Goal: Task Accomplishment & Management: Use online tool/utility

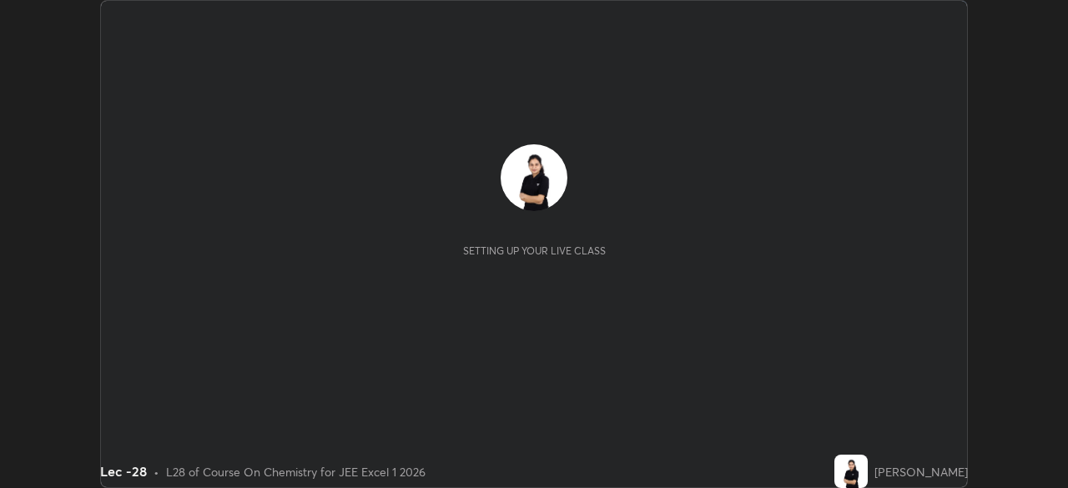
scroll to position [488, 1067]
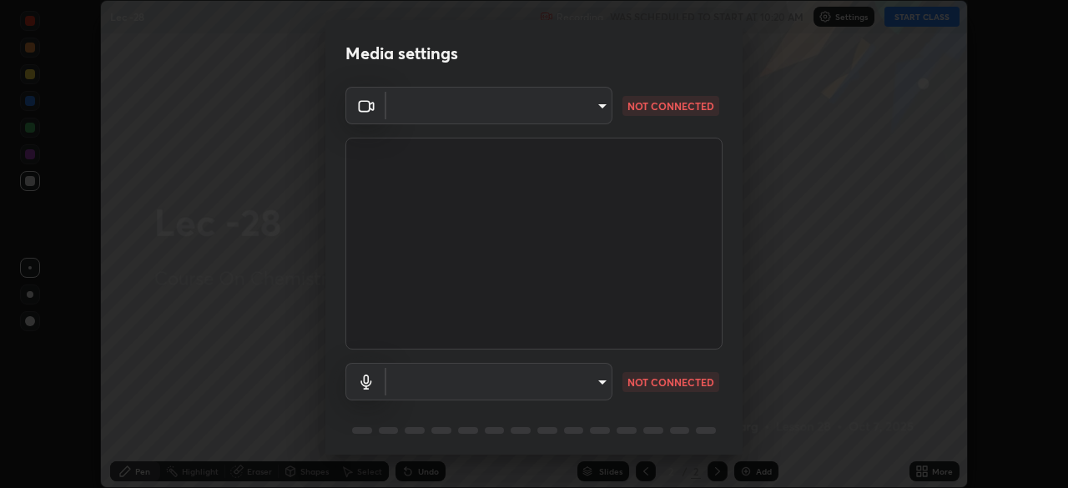
type input "a17bcbb42032d38a161d8b634044fc92f1b5a35c8046609e00d91205918d13dc"
type input "communications"
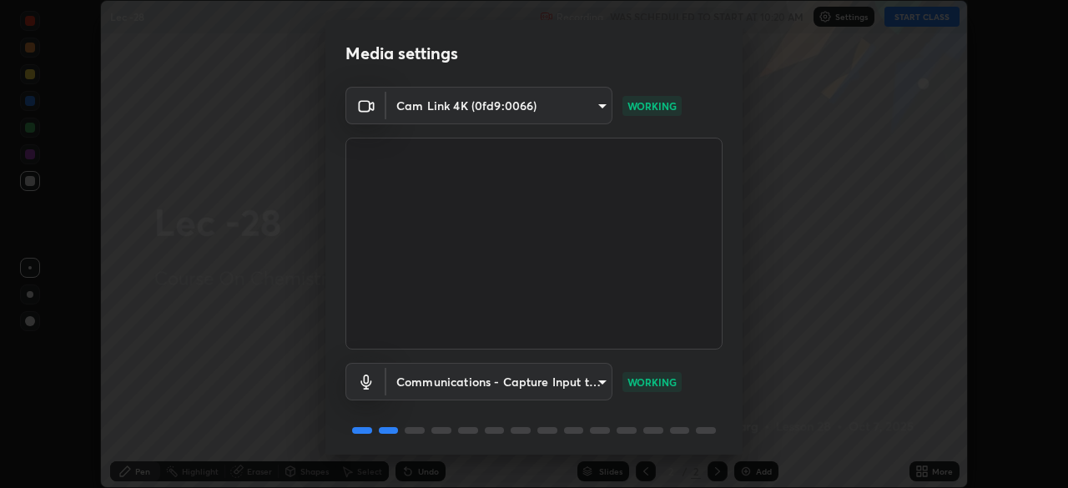
scroll to position [59, 0]
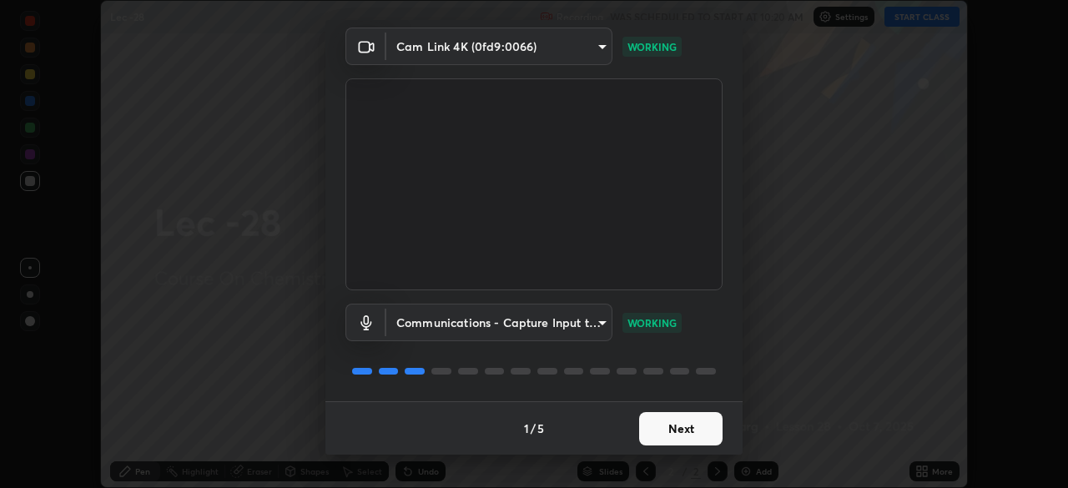
click at [683, 436] on button "Next" at bounding box center [680, 428] width 83 height 33
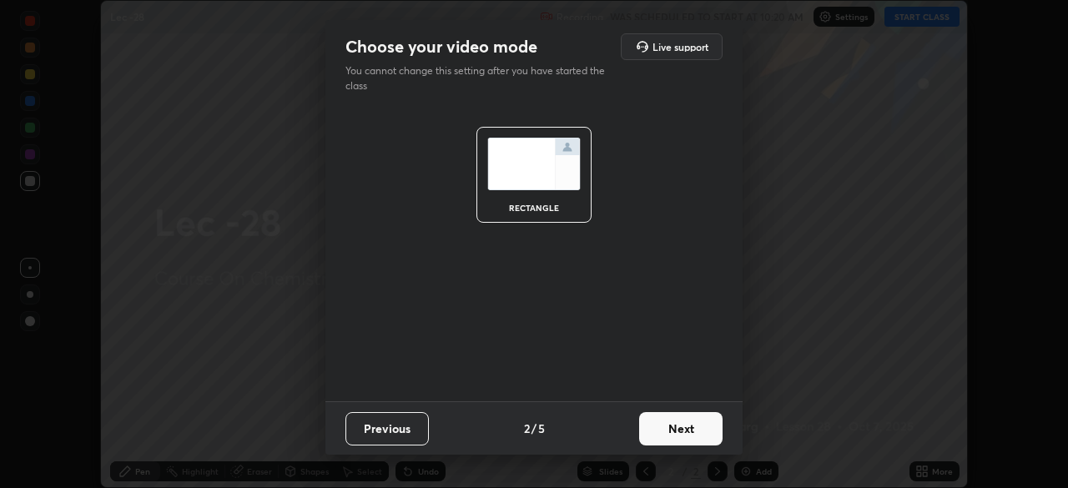
click at [680, 437] on button "Next" at bounding box center [680, 428] width 83 height 33
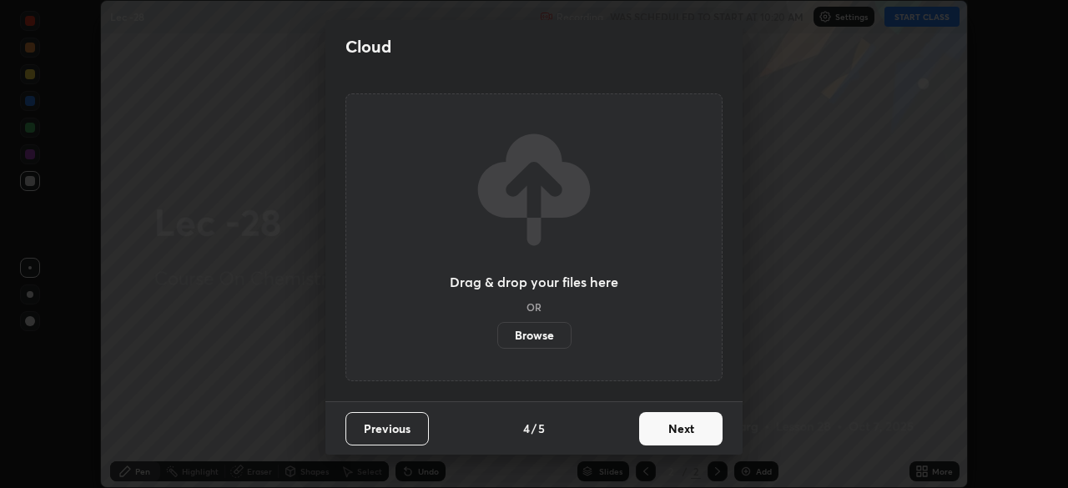
click at [681, 431] on button "Next" at bounding box center [680, 428] width 83 height 33
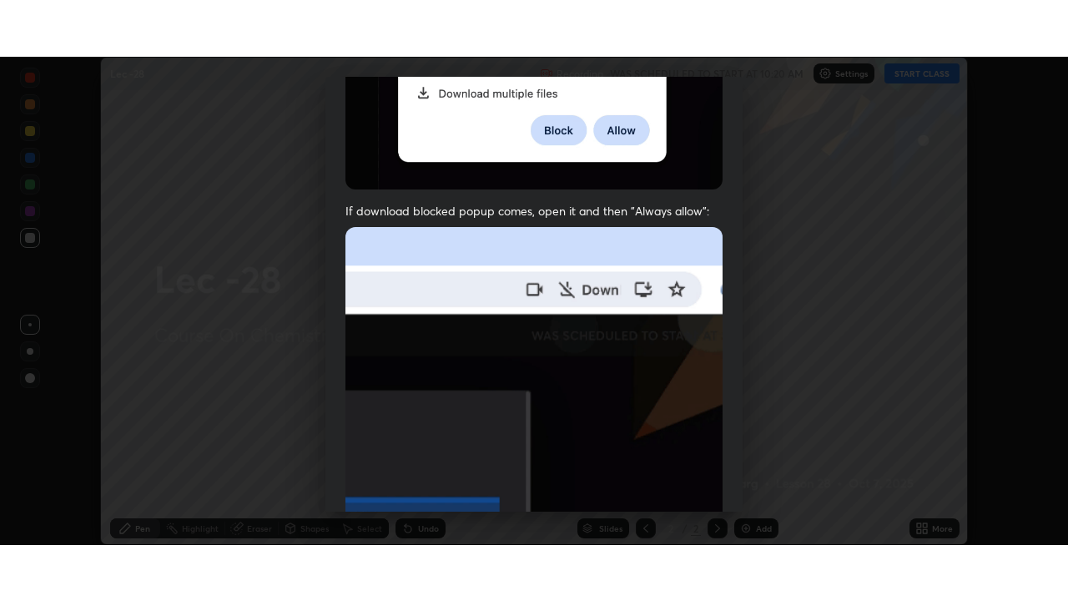
scroll to position [400, 0]
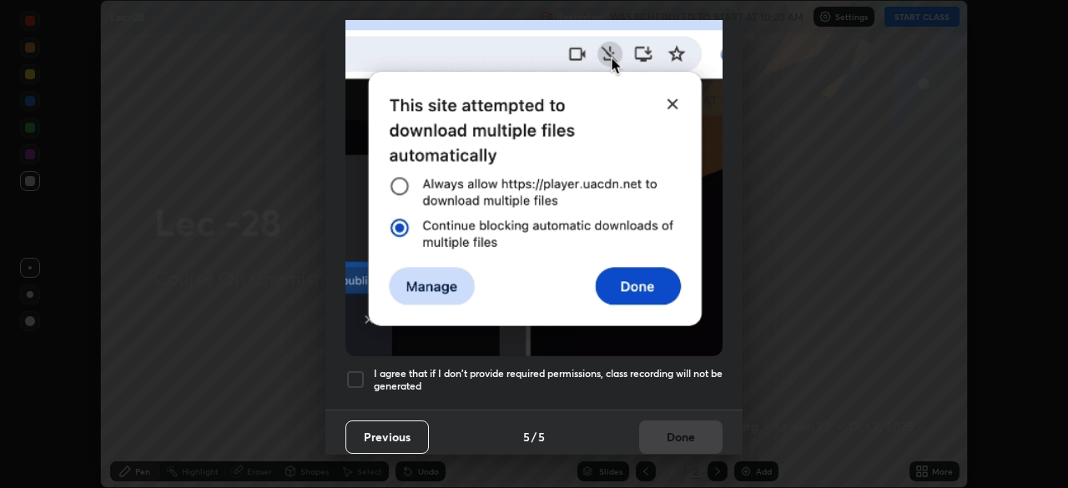
click at [351, 370] on div at bounding box center [355, 380] width 20 height 20
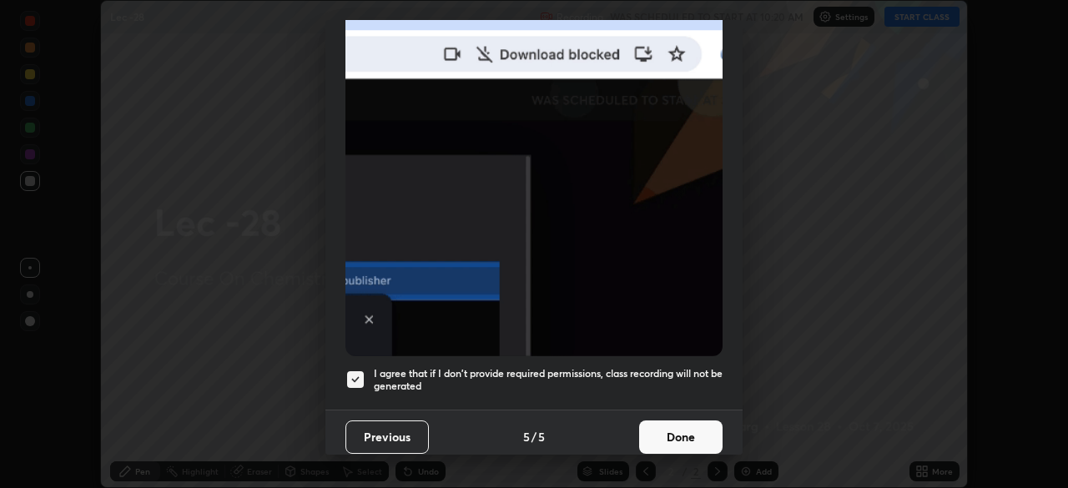
click at [669, 428] on button "Done" at bounding box center [680, 436] width 83 height 33
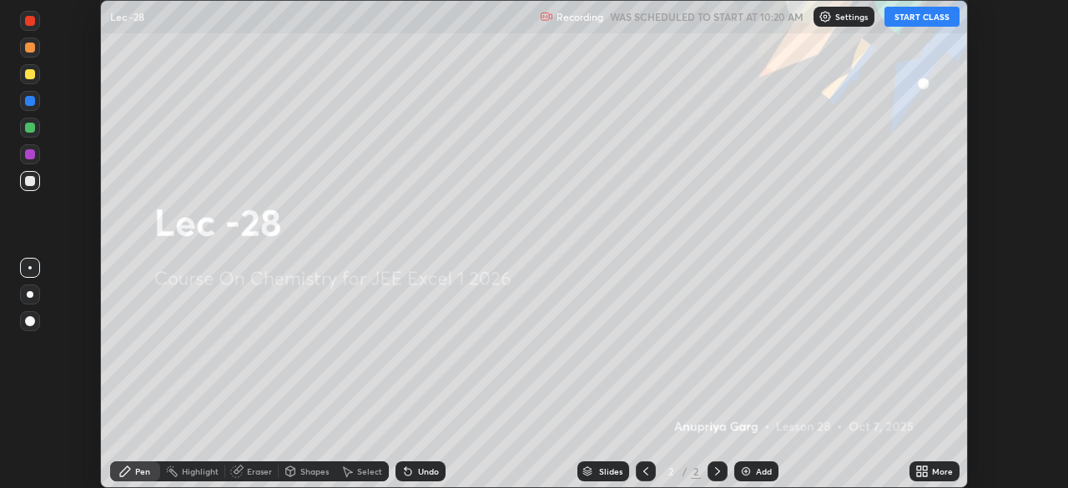
click at [926, 18] on button "START CLASS" at bounding box center [921, 17] width 75 height 20
click at [934, 471] on div "More" at bounding box center [942, 471] width 21 height 8
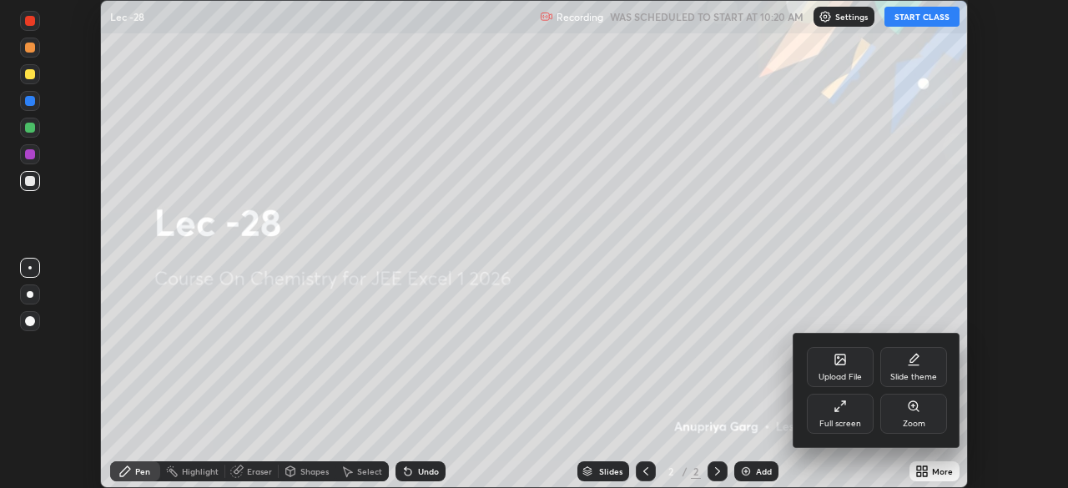
click at [855, 421] on div "Full screen" at bounding box center [840, 424] width 42 height 8
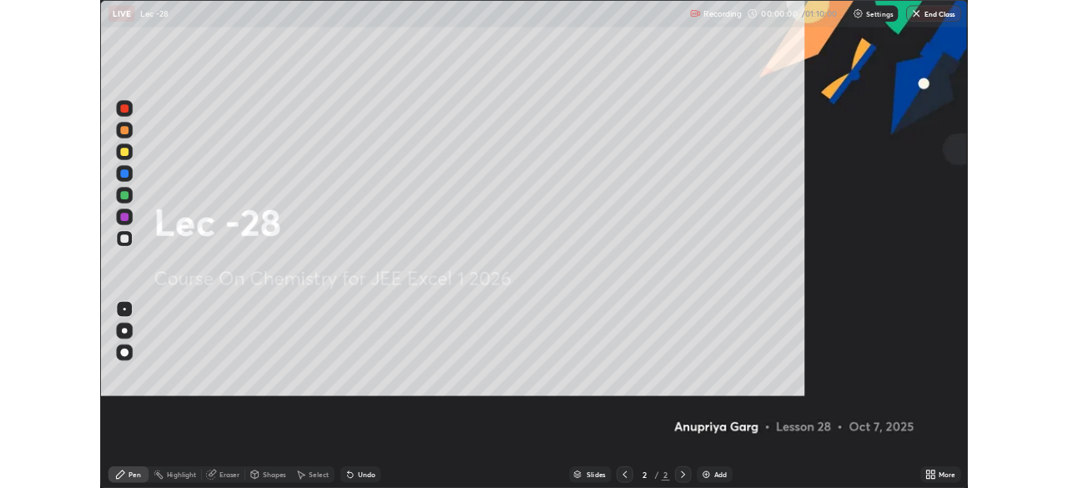
scroll to position [601, 1068]
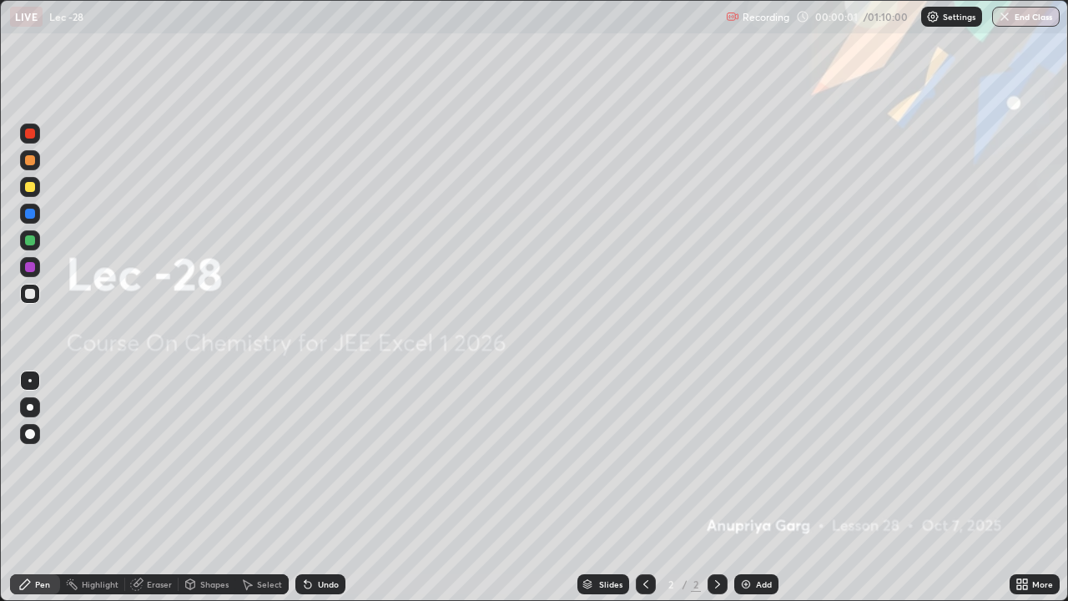
click at [745, 487] on img at bounding box center [745, 583] width 13 height 13
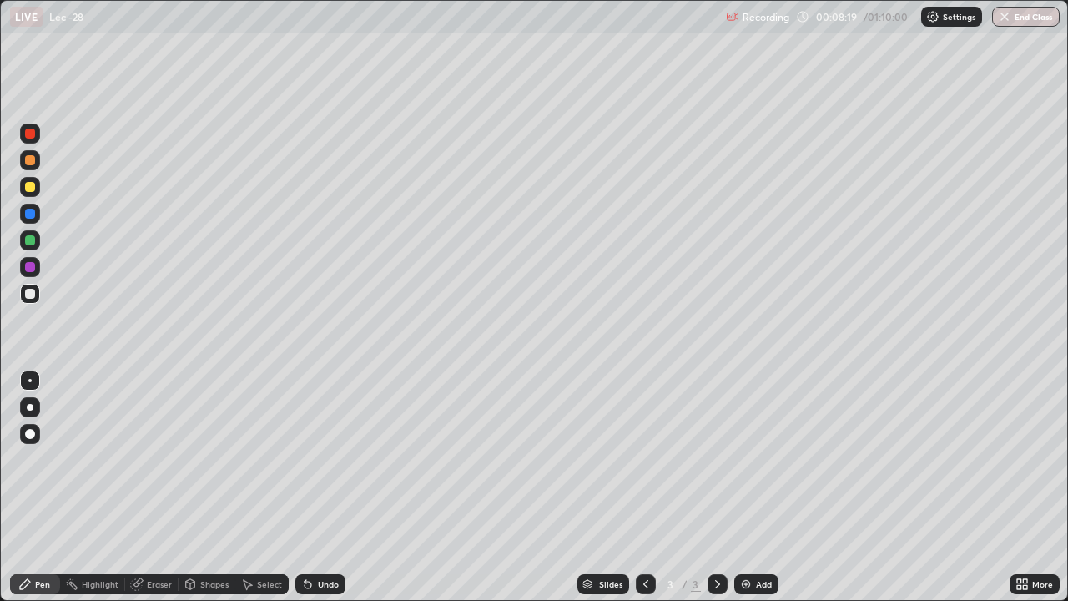
click at [310, 487] on icon at bounding box center [307, 583] width 13 height 13
click at [314, 487] on div "Undo" at bounding box center [320, 584] width 50 height 20
click at [313, 487] on div "Undo" at bounding box center [320, 584] width 50 height 20
click at [315, 487] on div "Undo" at bounding box center [320, 584] width 50 height 20
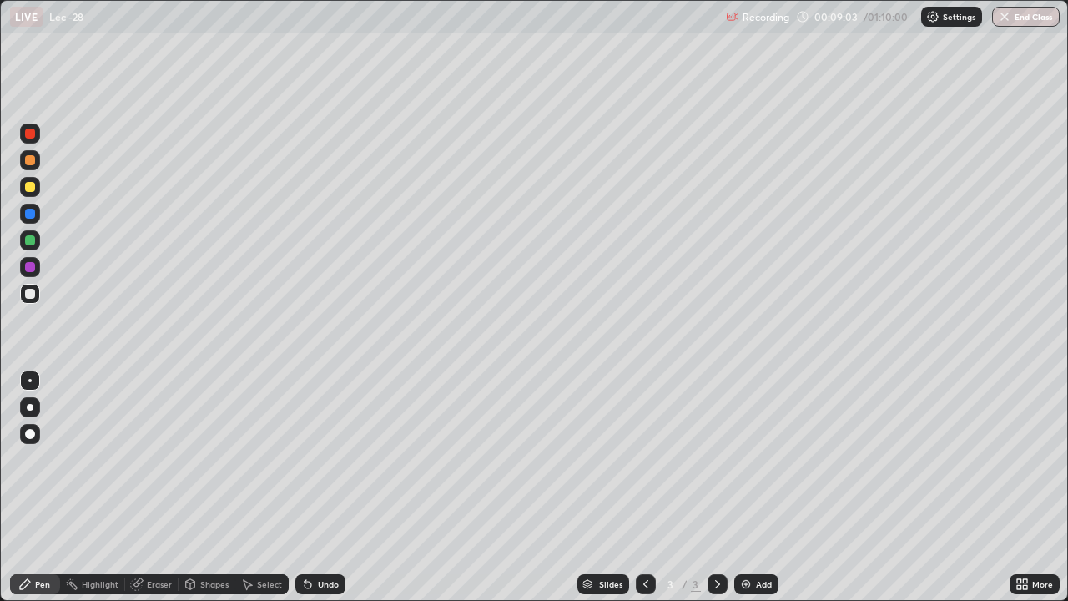
click at [328, 487] on div "Undo" at bounding box center [328, 584] width 21 height 8
click at [318, 487] on div "Undo" at bounding box center [328, 584] width 21 height 8
click at [748, 487] on img at bounding box center [745, 583] width 13 height 13
click at [154, 487] on div "Eraser" at bounding box center [159, 584] width 25 height 8
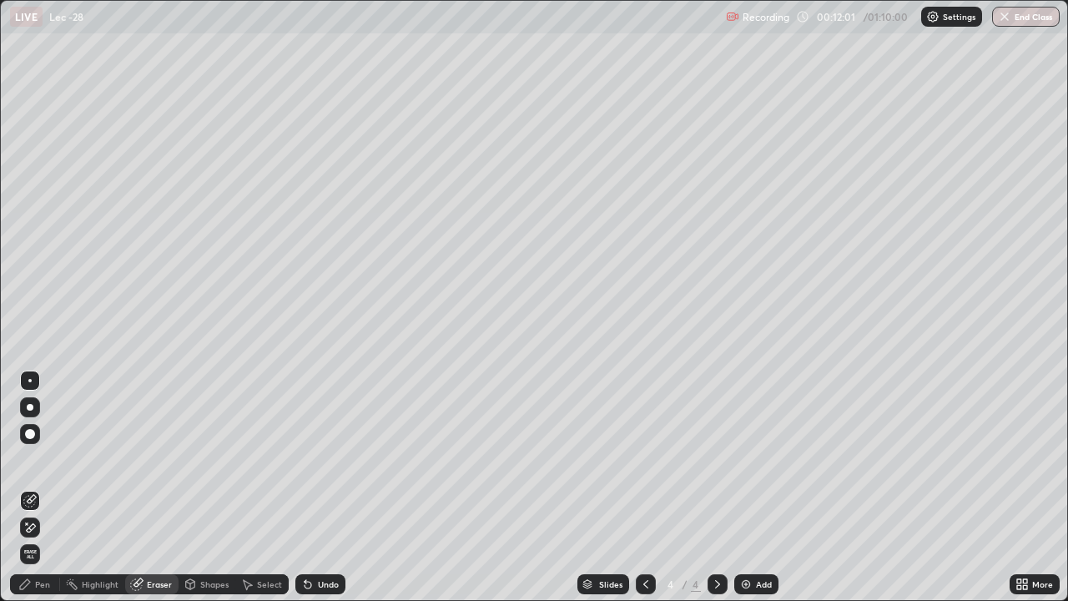
click at [52, 487] on div "Pen" at bounding box center [35, 584] width 50 height 20
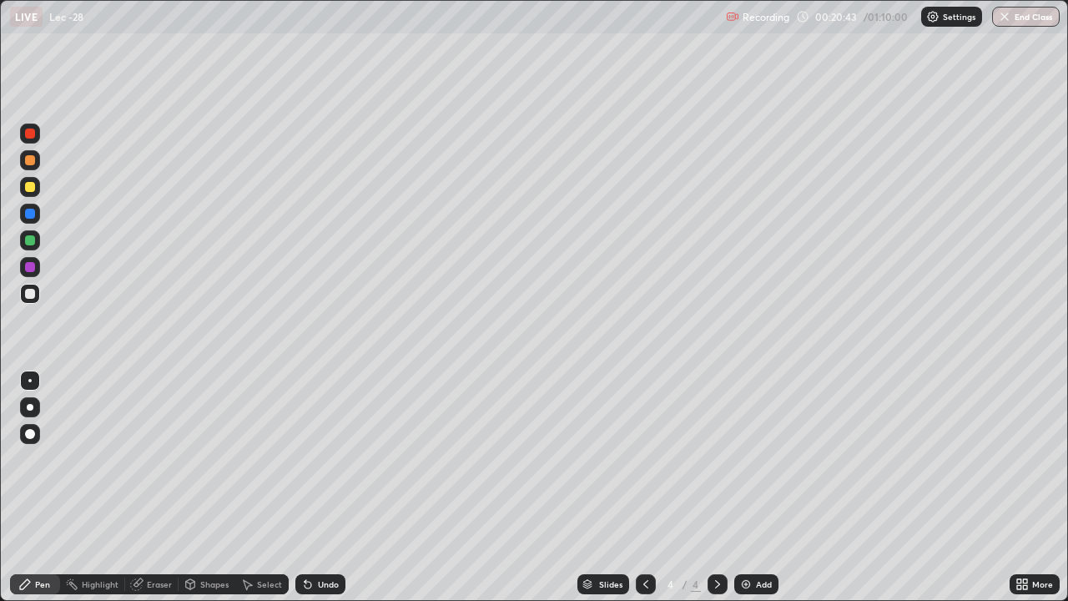
click at [257, 487] on div "Select" at bounding box center [269, 584] width 25 height 8
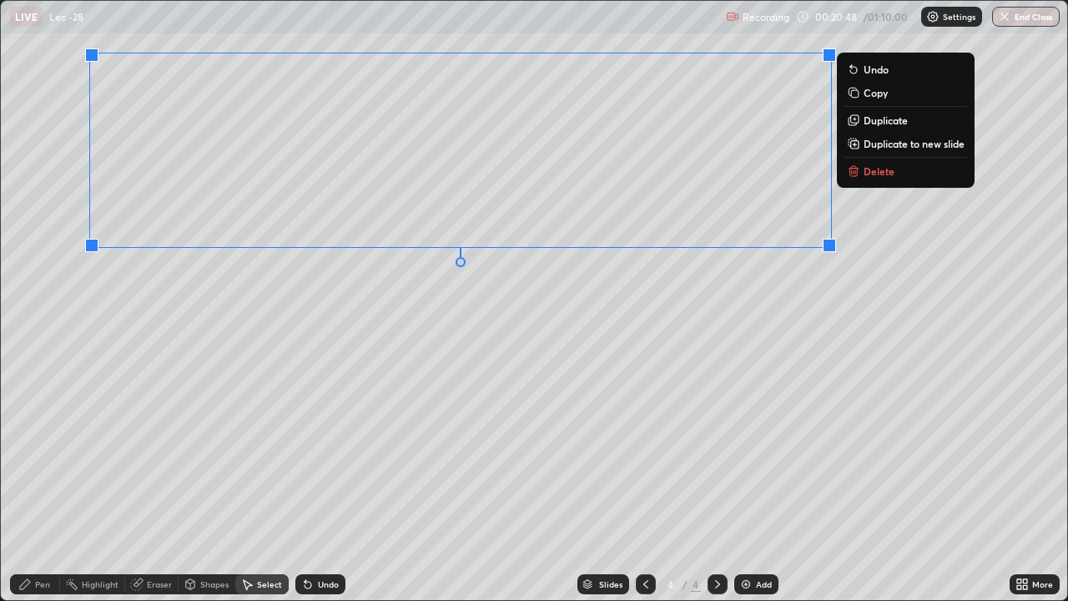
click at [463, 404] on div "0 ° Undo Copy Duplicate Duplicate to new slide Delete" at bounding box center [534, 300] width 1066 height 599
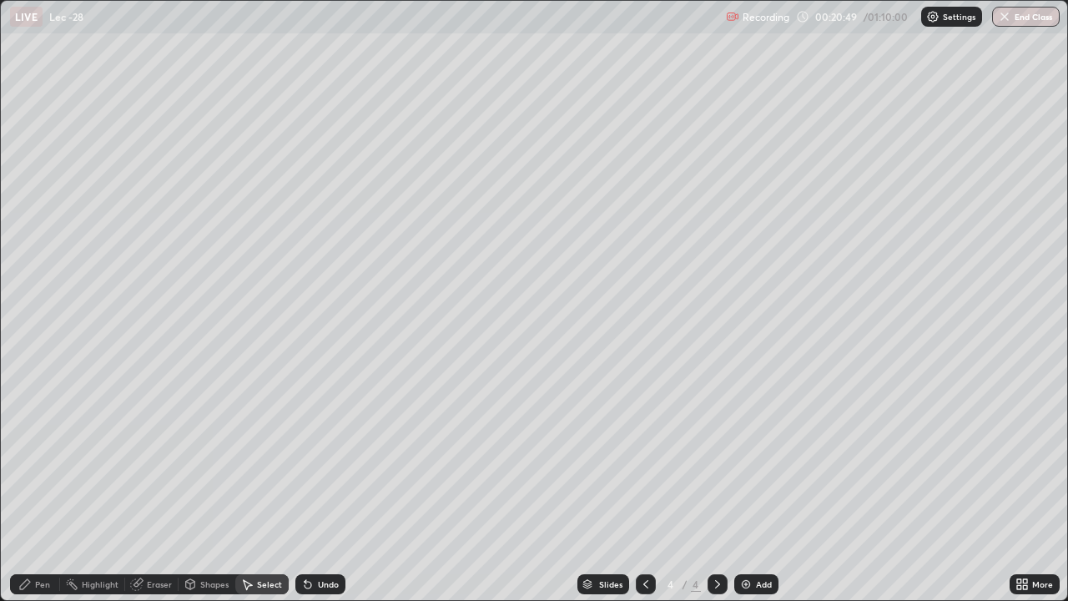
click at [56, 487] on div "Pen" at bounding box center [35, 584] width 50 height 20
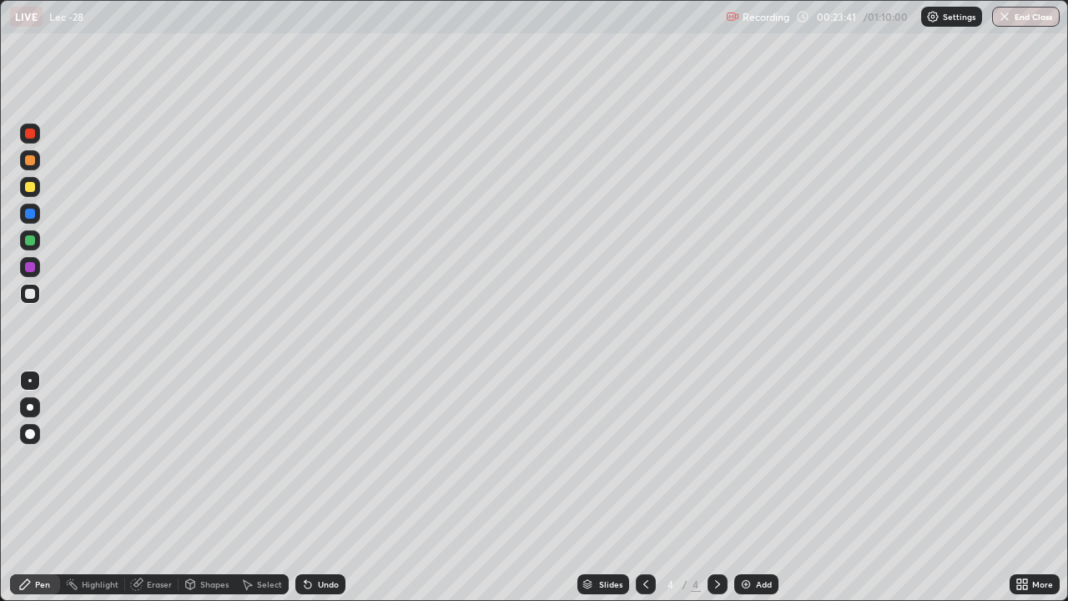
click at [751, 487] on img at bounding box center [745, 583] width 13 height 13
click at [749, 487] on img at bounding box center [745, 583] width 13 height 13
click at [24, 169] on div at bounding box center [30, 160] width 20 height 20
click at [157, 487] on div "Eraser" at bounding box center [159, 584] width 25 height 8
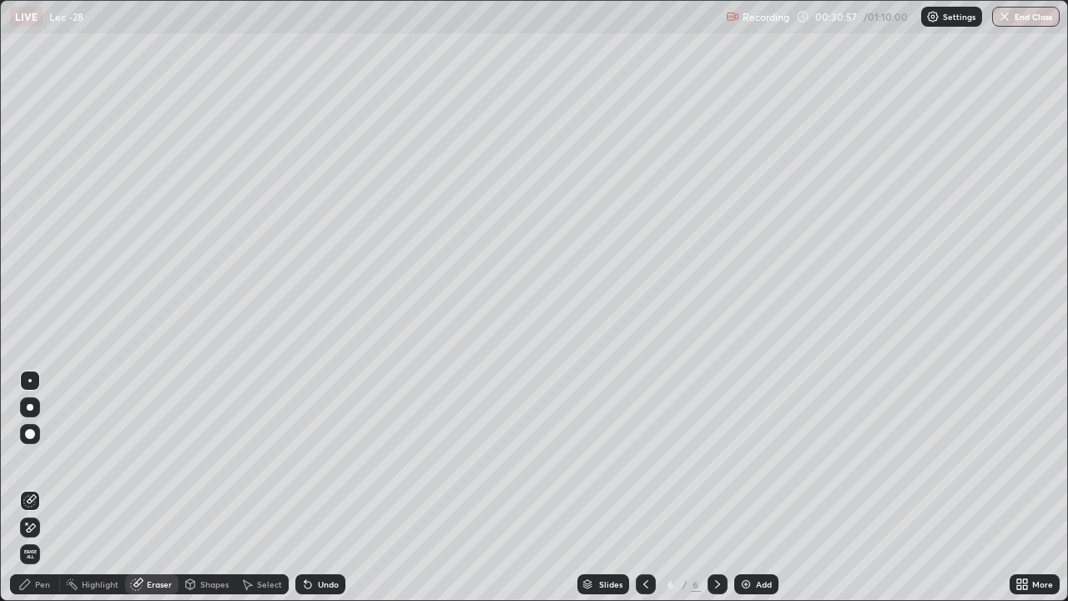
click at [52, 487] on div "Pen" at bounding box center [35, 584] width 50 height 20
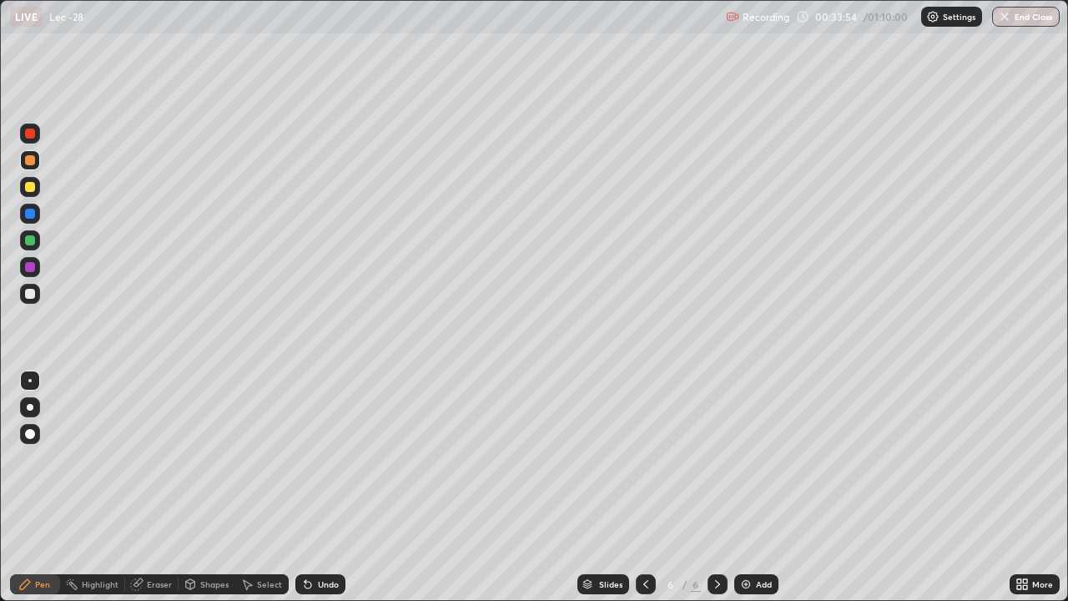
click at [262, 487] on div "Select" at bounding box center [269, 584] width 25 height 8
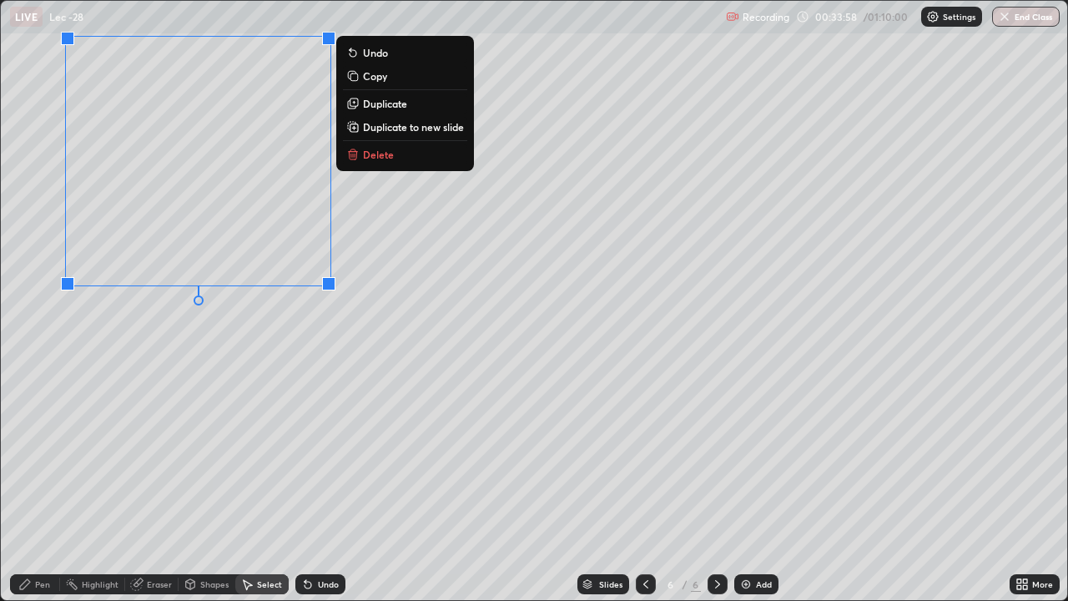
click at [172, 419] on div "0 ° Undo Copy Duplicate Duplicate to new slide Delete" at bounding box center [534, 300] width 1066 height 599
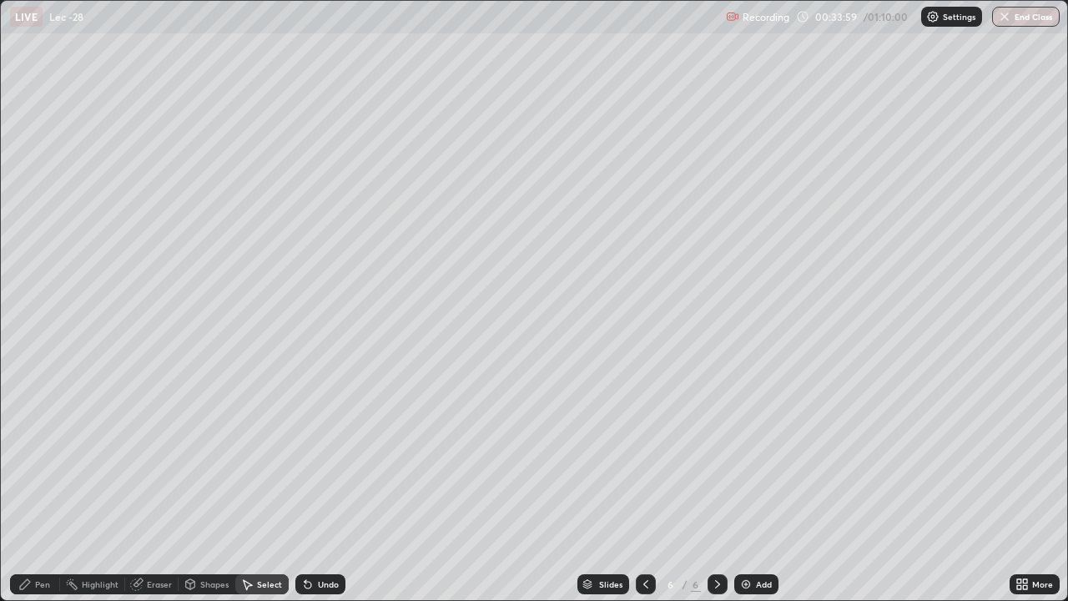
click at [52, 487] on div "Pen" at bounding box center [35, 584] width 50 height 20
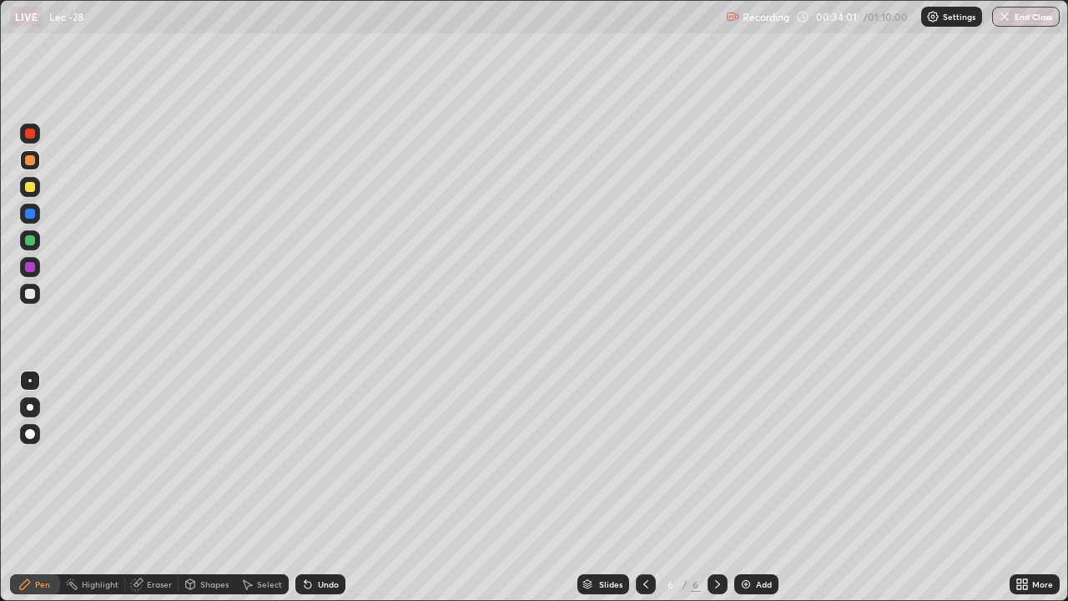
click at [31, 294] on div at bounding box center [30, 294] width 10 height 10
click at [1025, 487] on div "More" at bounding box center [1035, 584] width 50 height 20
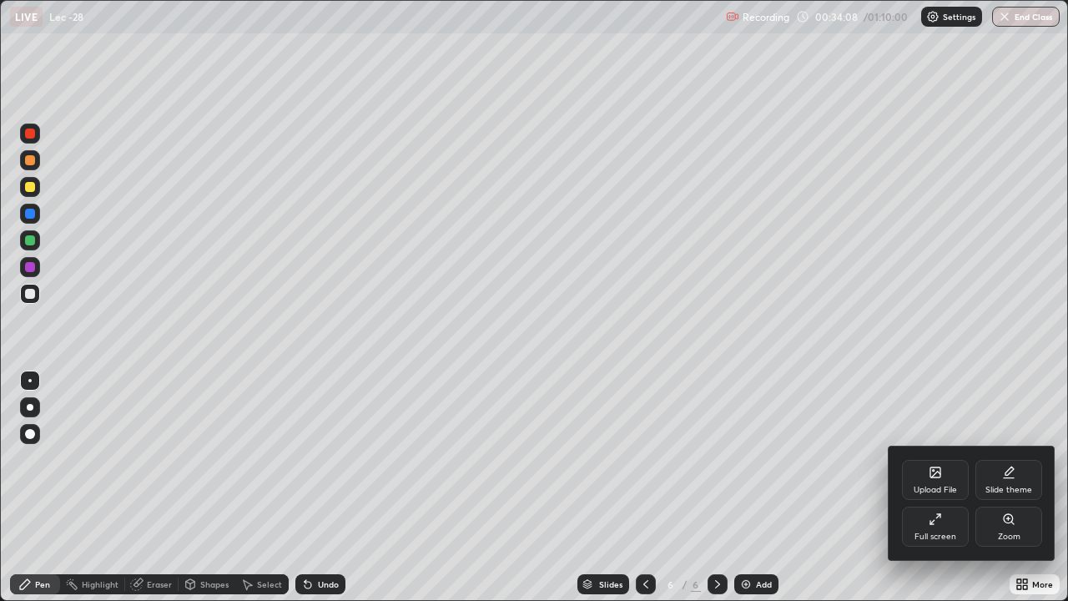
click at [932, 487] on div "Full screen" at bounding box center [935, 526] width 67 height 40
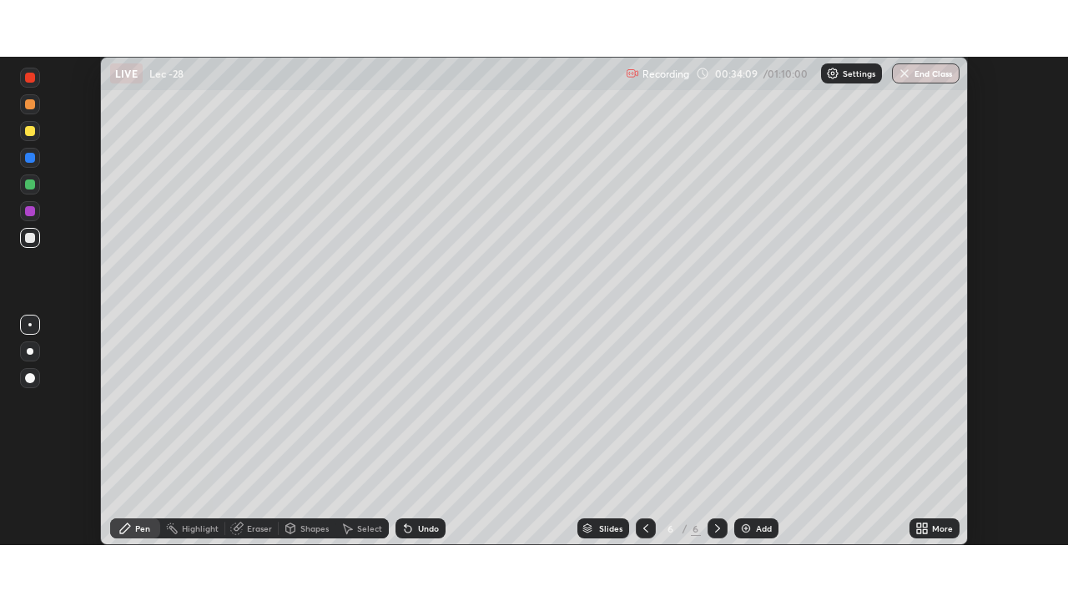
scroll to position [82943, 82363]
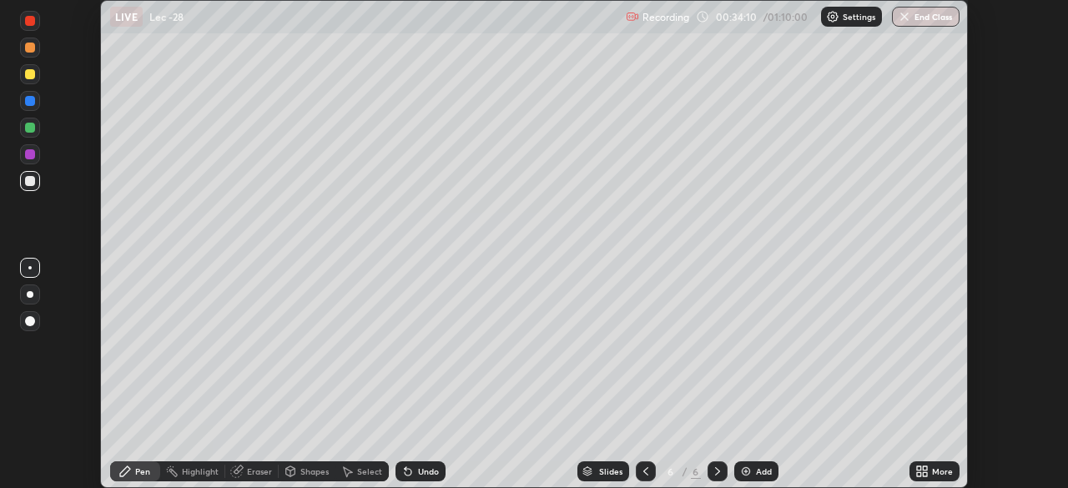
click at [932, 471] on div "More" at bounding box center [942, 471] width 21 height 8
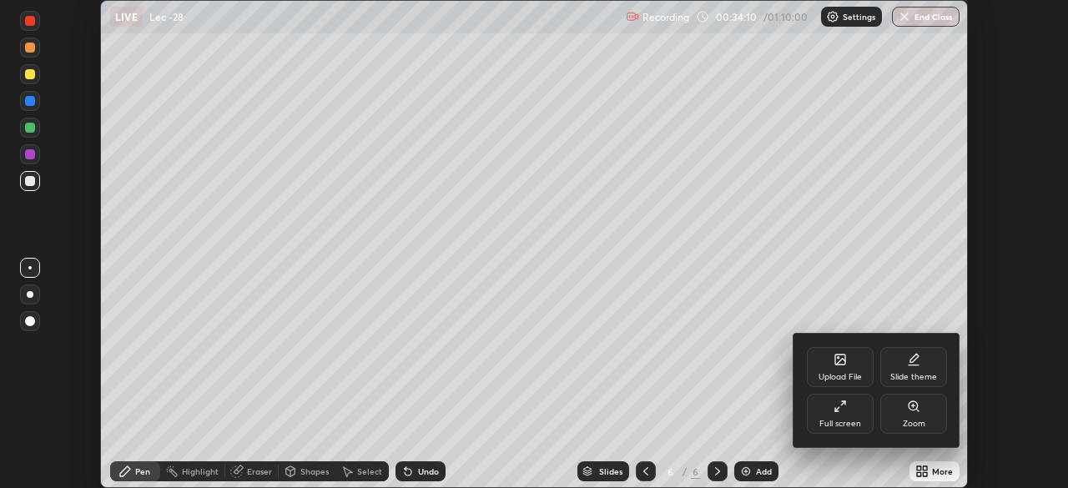
click at [839, 415] on div "Full screen" at bounding box center [840, 414] width 67 height 40
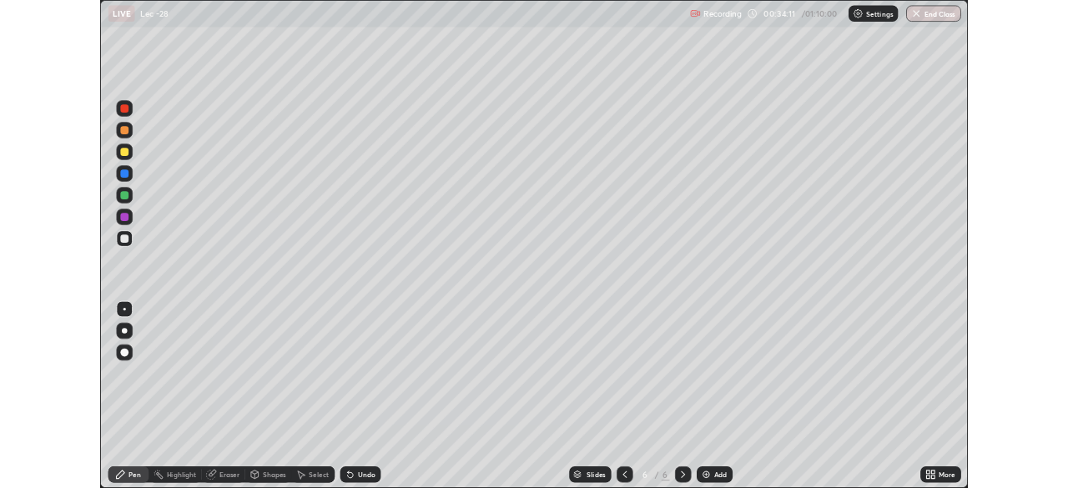
scroll to position [601, 1068]
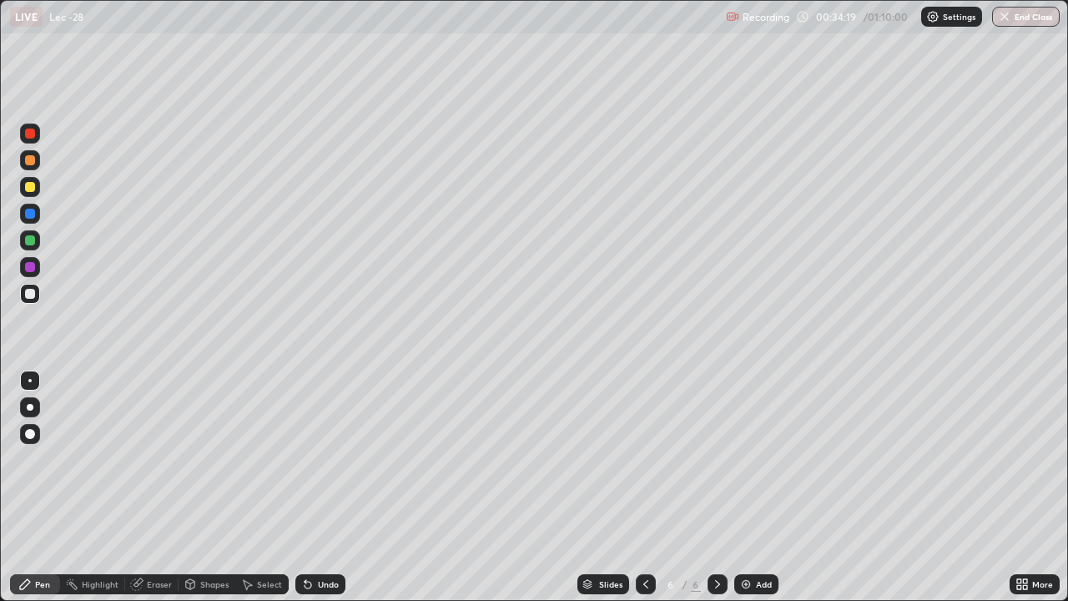
click at [164, 487] on div "Eraser" at bounding box center [159, 584] width 25 height 8
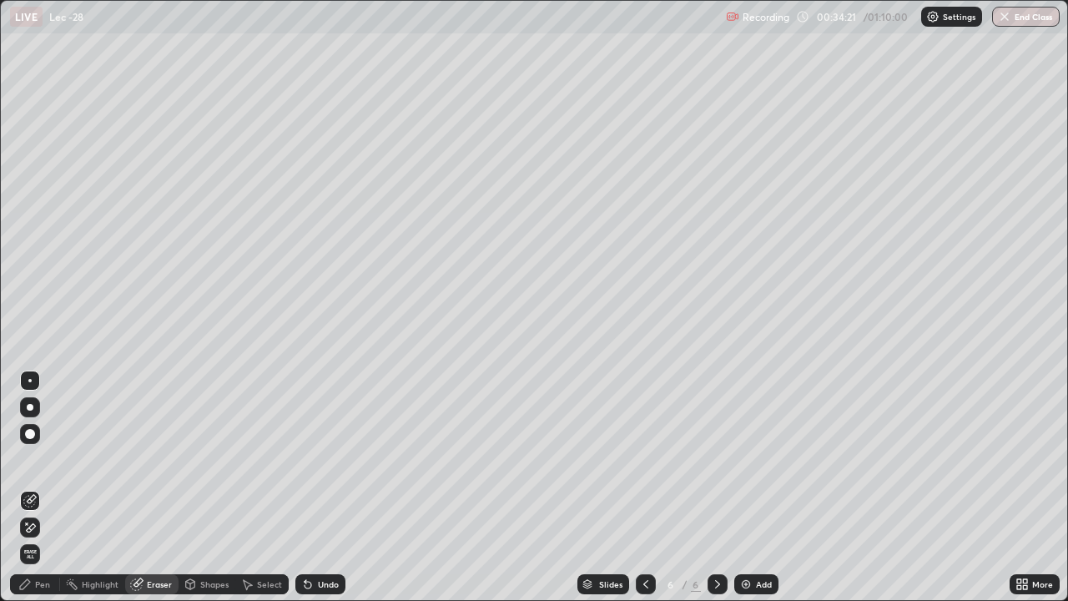
click at [52, 487] on div "Pen" at bounding box center [35, 584] width 50 height 20
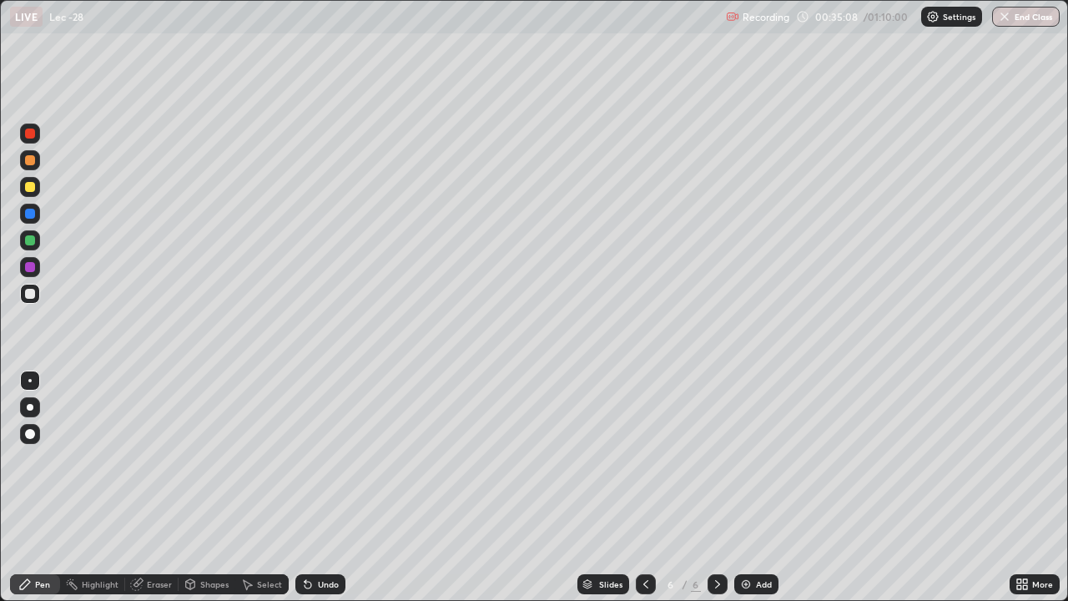
click at [164, 487] on div "Eraser" at bounding box center [159, 584] width 25 height 8
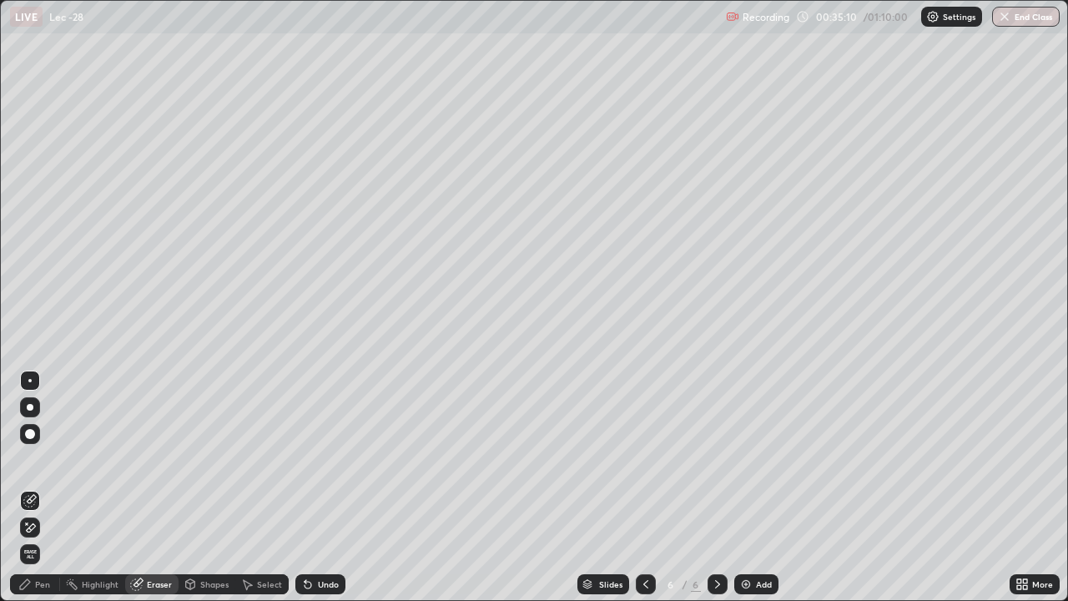
click at [56, 487] on div "Pen" at bounding box center [35, 584] width 50 height 20
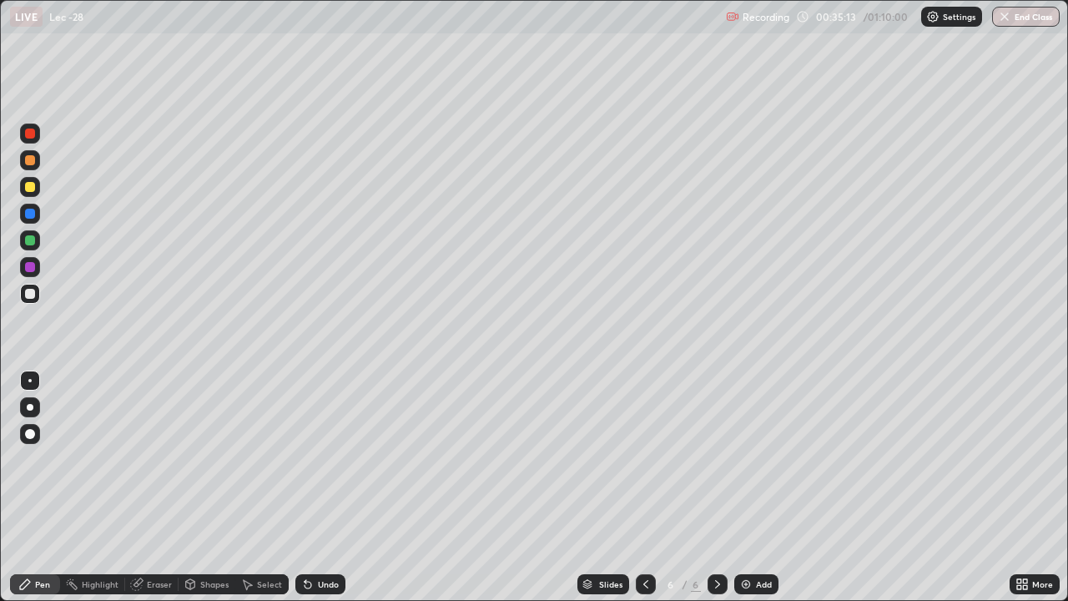
click at [273, 487] on div "Select" at bounding box center [269, 584] width 25 height 8
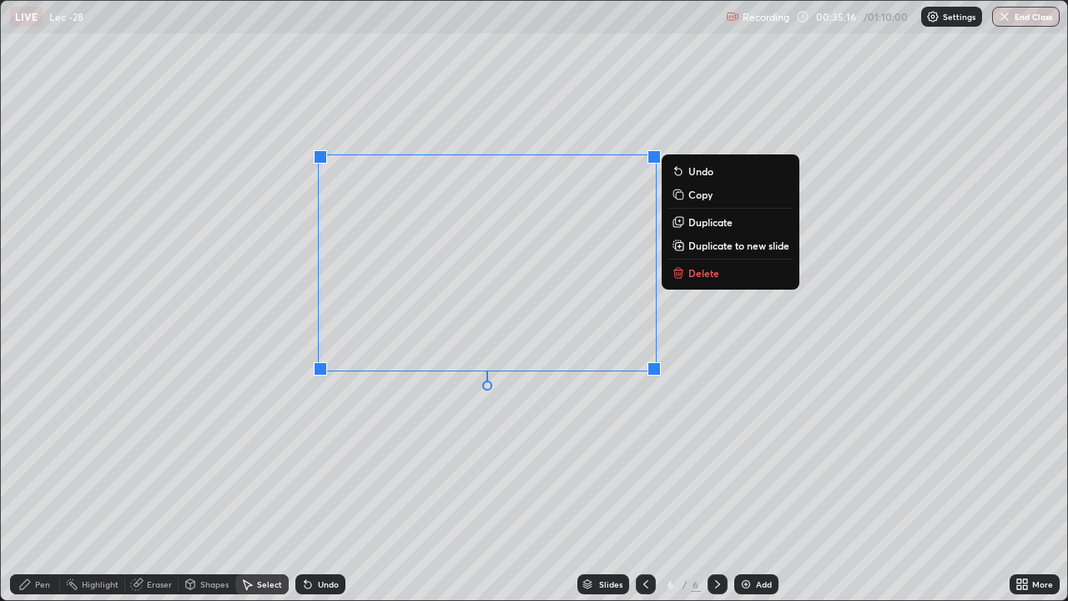
click at [424, 433] on div "0 ° Undo Copy Duplicate Duplicate to new slide Delete" at bounding box center [534, 300] width 1066 height 599
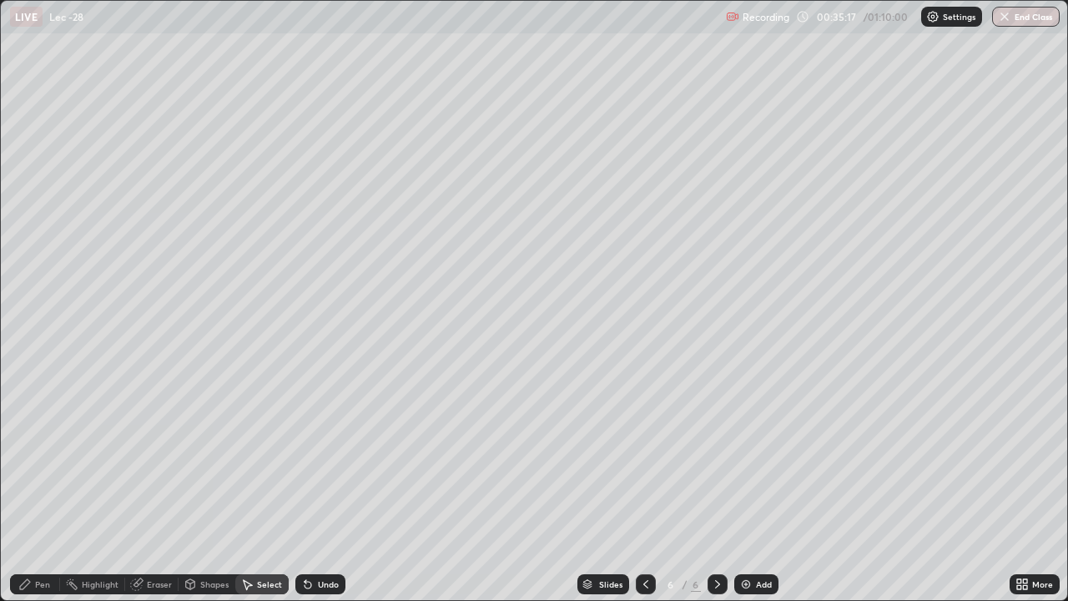
click at [57, 487] on div "Pen" at bounding box center [35, 584] width 50 height 20
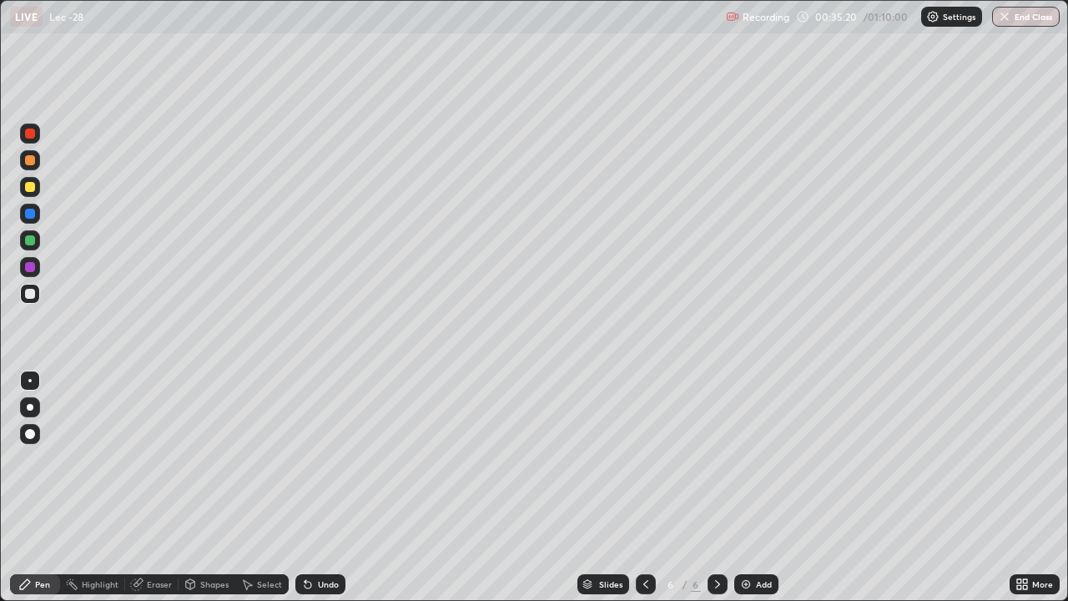
click at [1021, 487] on icon at bounding box center [1021, 583] width 13 height 13
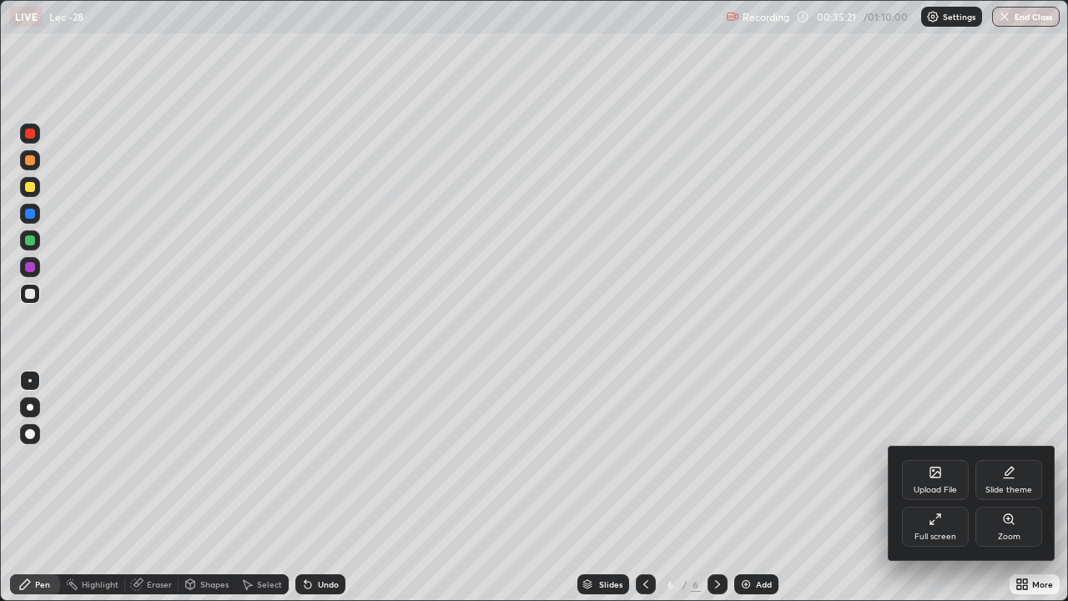
click at [931, 487] on div "Full screen" at bounding box center [935, 526] width 67 height 40
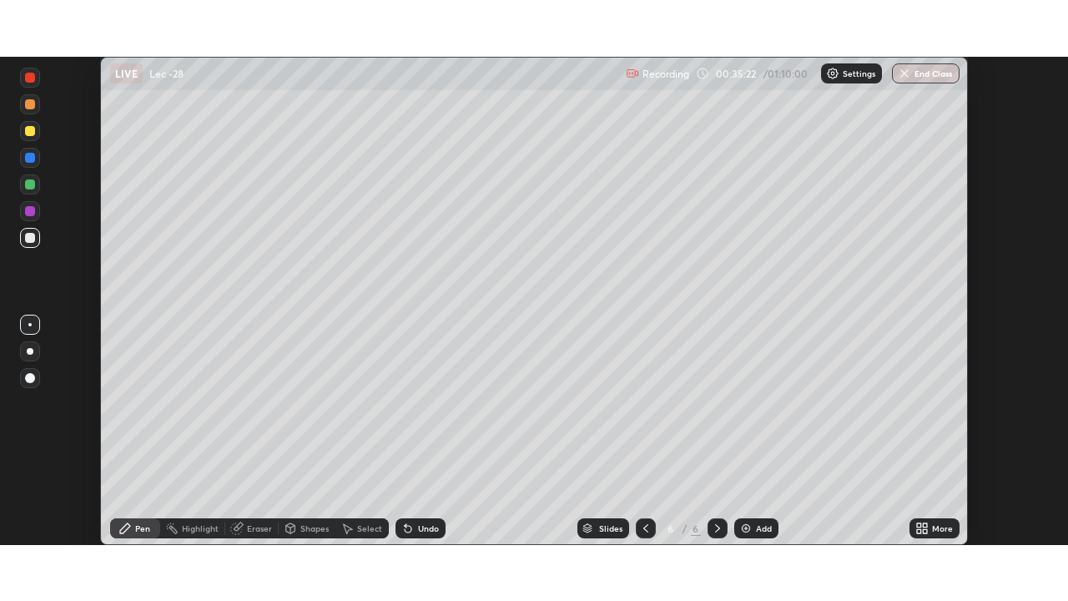
scroll to position [82943, 82363]
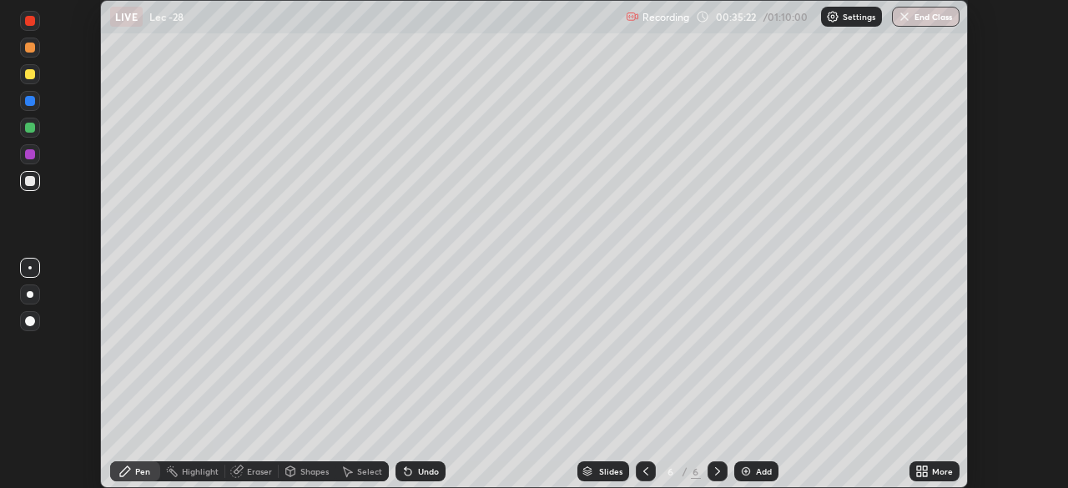
click at [929, 470] on div "More" at bounding box center [934, 471] width 50 height 20
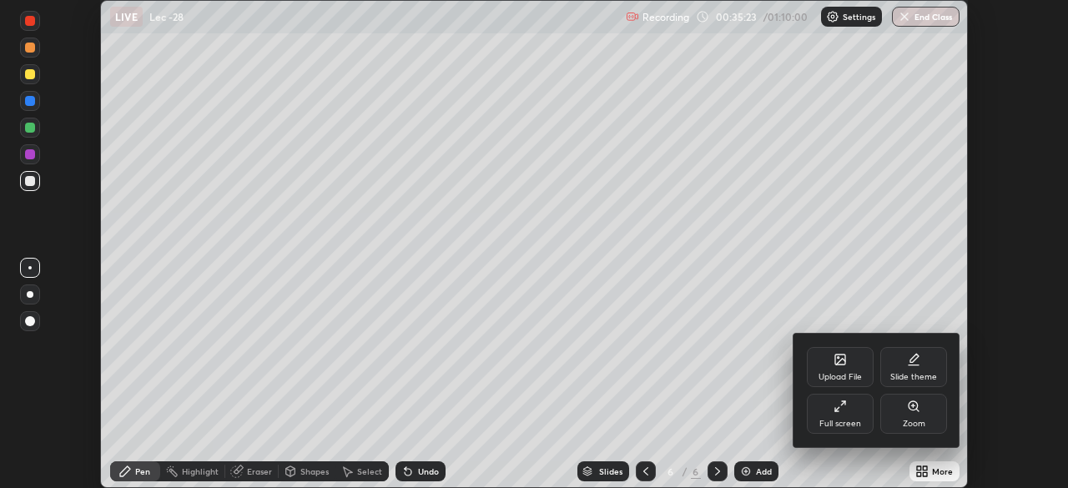
click at [840, 420] on div "Full screen" at bounding box center [840, 424] width 42 height 8
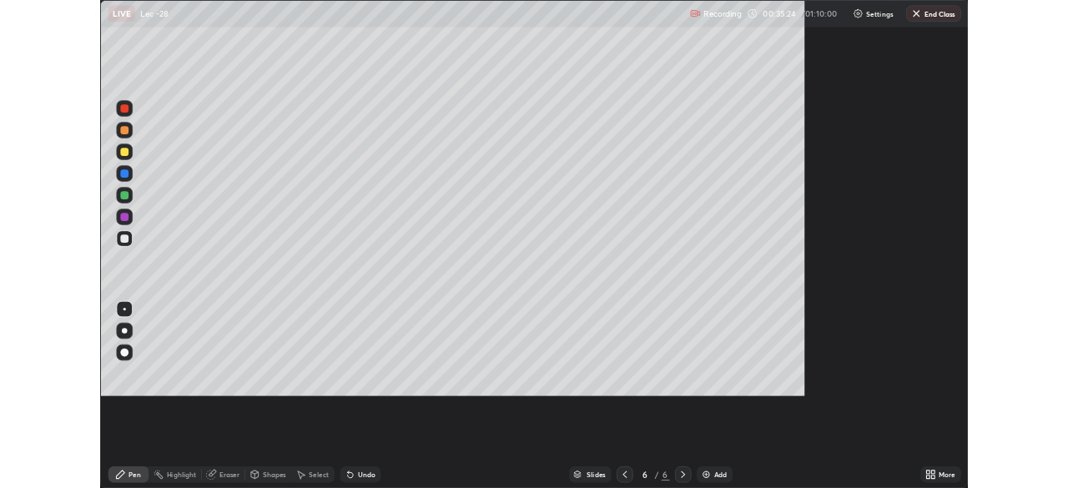
scroll to position [601, 1068]
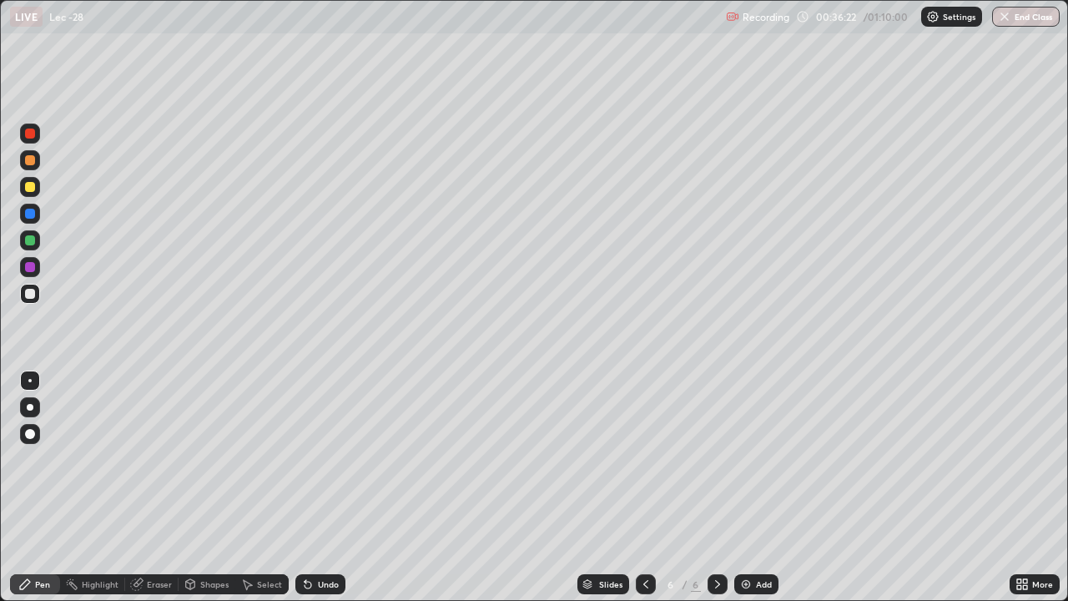
click at [159, 487] on div "Eraser" at bounding box center [159, 584] width 25 height 8
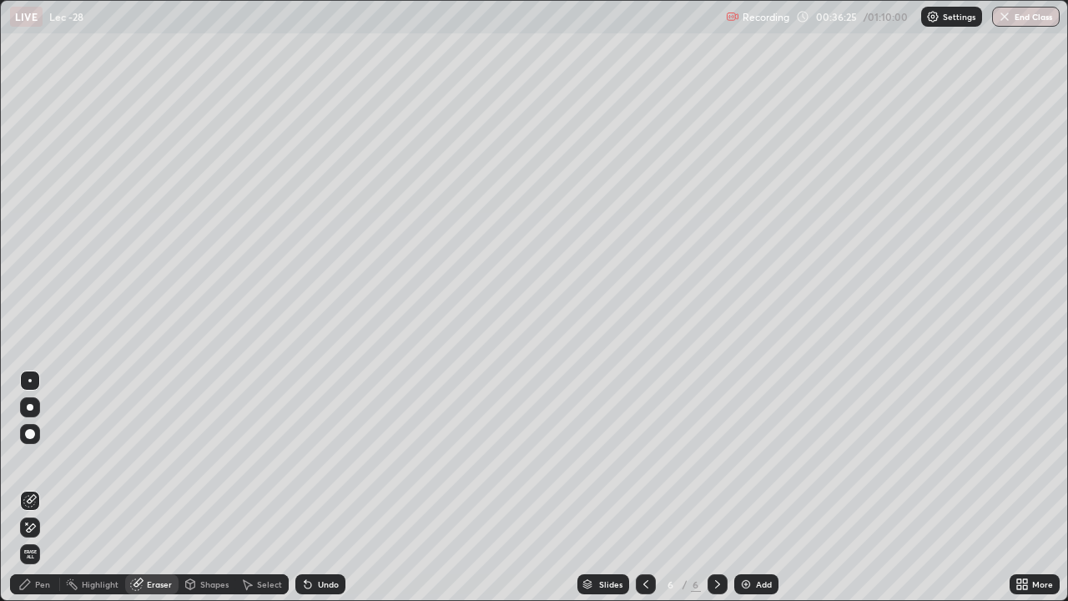
click at [53, 487] on div "Pen" at bounding box center [35, 584] width 50 height 20
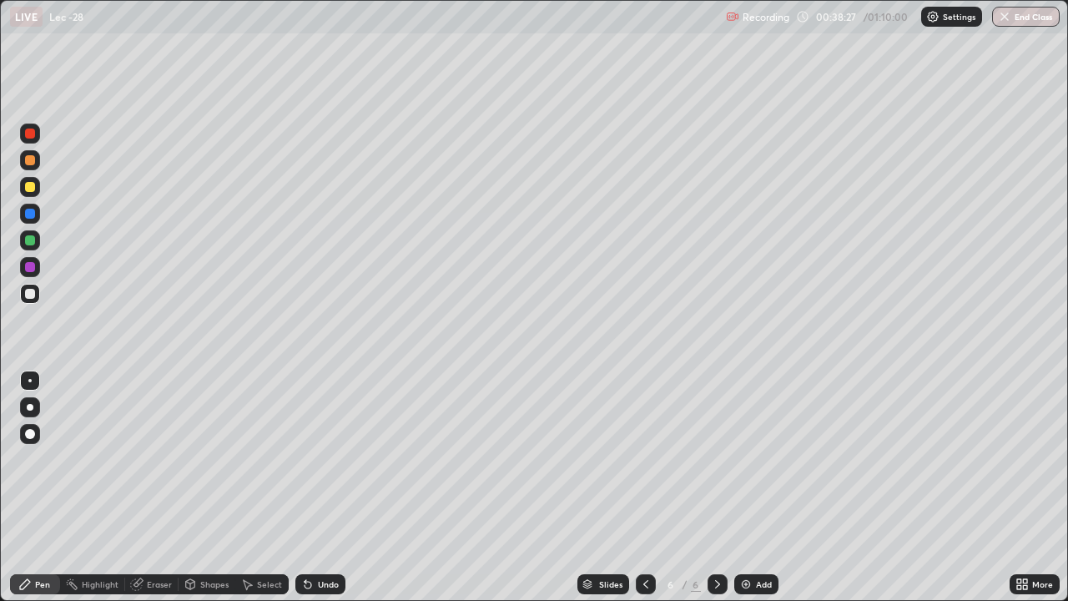
click at [741, 487] on img at bounding box center [745, 583] width 13 height 13
click at [31, 187] on div at bounding box center [30, 187] width 10 height 10
click at [33, 296] on div at bounding box center [30, 294] width 10 height 10
click at [320, 487] on div "Undo" at bounding box center [328, 584] width 21 height 8
click at [752, 487] on div "Add" at bounding box center [756, 584] width 44 height 20
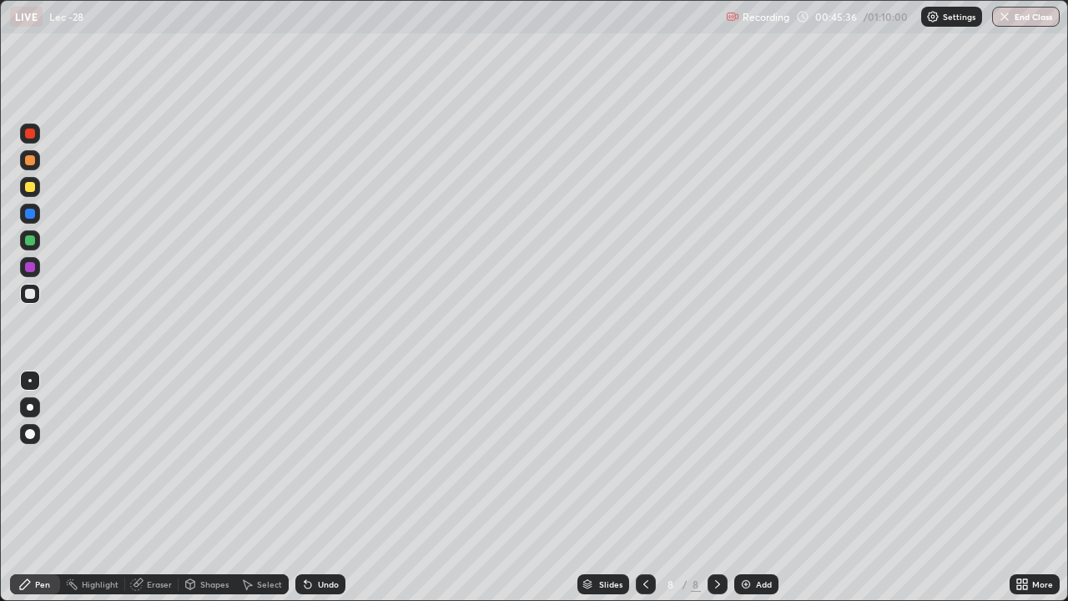
click at [33, 190] on div at bounding box center [30, 187] width 10 height 10
click at [39, 294] on div at bounding box center [30, 294] width 20 height 20
click at [312, 487] on div "Undo" at bounding box center [320, 584] width 50 height 20
click at [320, 487] on div "Undo" at bounding box center [328, 584] width 21 height 8
click at [33, 189] on div at bounding box center [30, 187] width 10 height 10
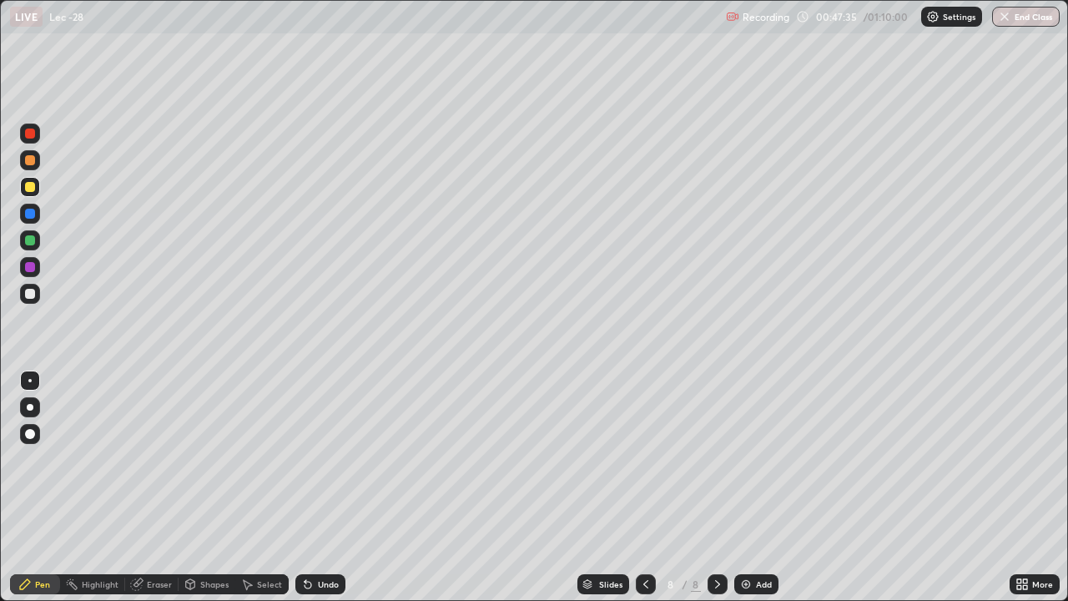
click at [152, 487] on div "Eraser" at bounding box center [159, 584] width 25 height 8
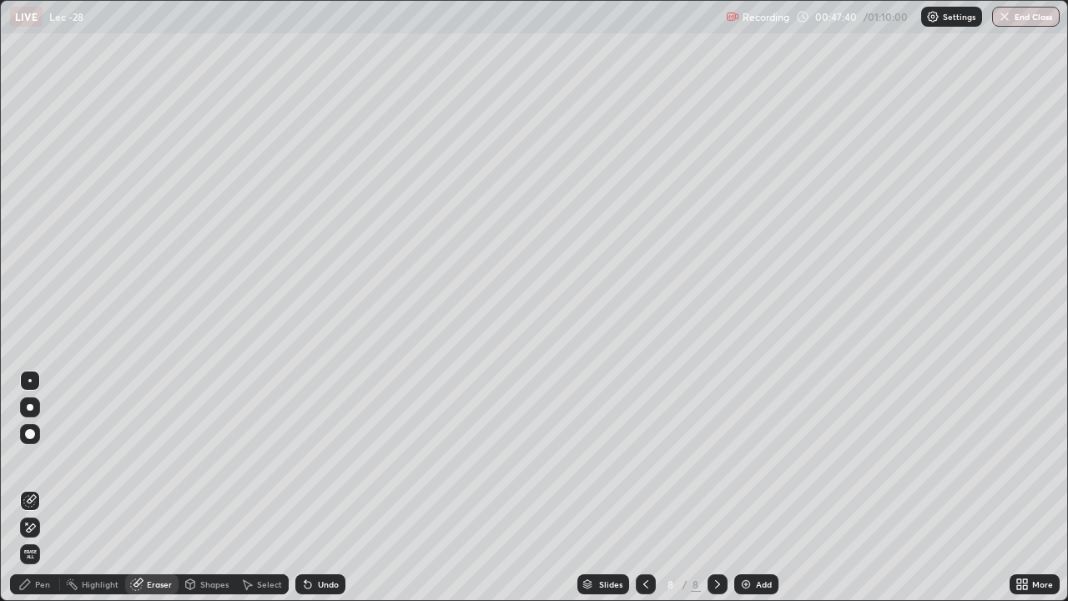
click at [52, 487] on div "Pen" at bounding box center [35, 584] width 50 height 20
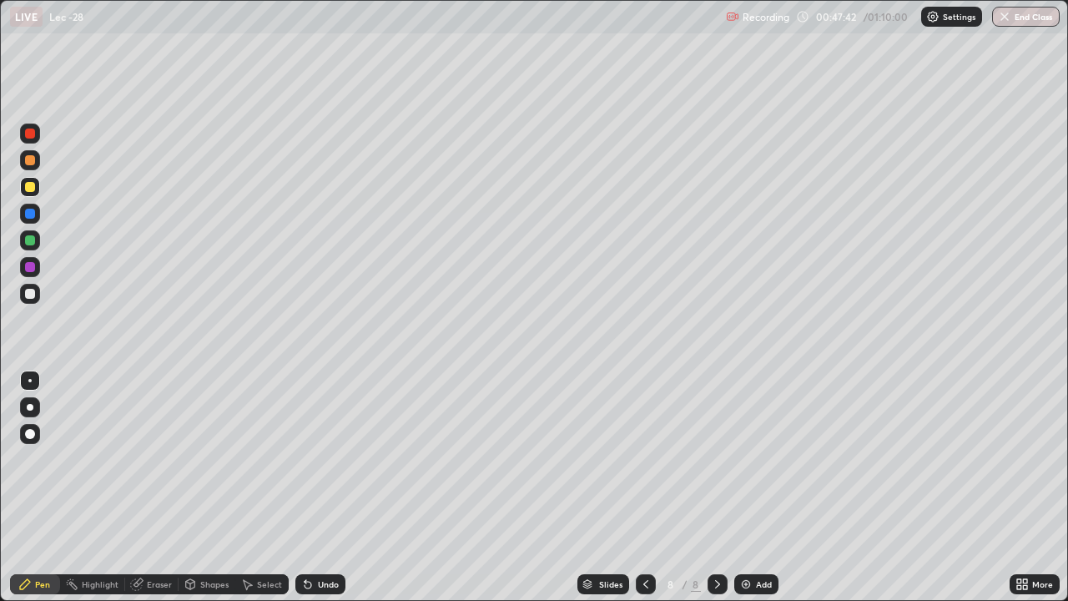
click at [264, 487] on div "Select" at bounding box center [269, 584] width 25 height 8
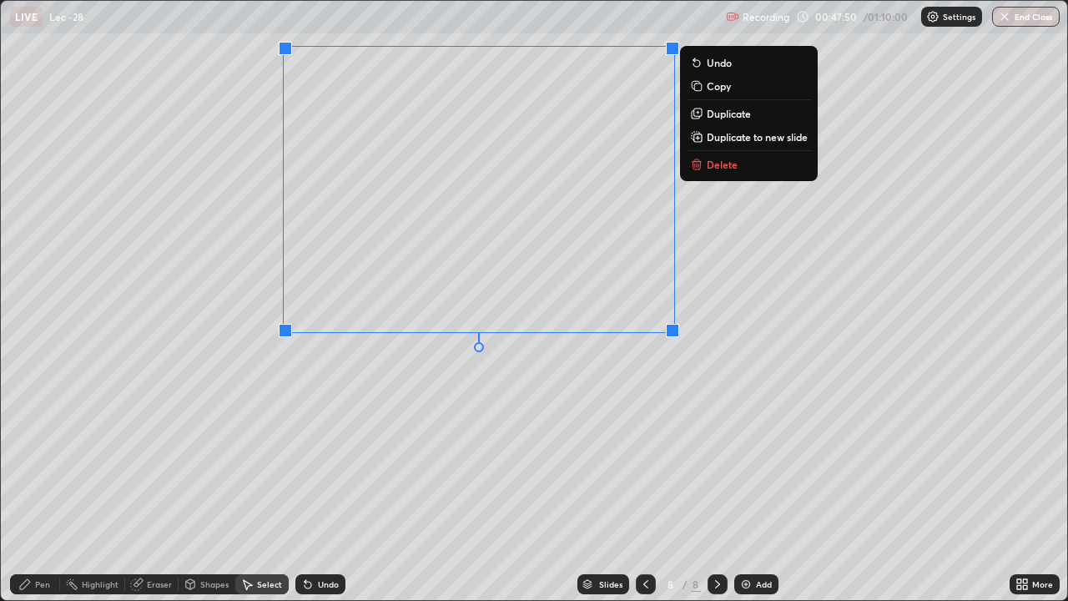
click at [424, 420] on div "0 ° Undo Copy Duplicate Duplicate to new slide Delete" at bounding box center [534, 300] width 1066 height 599
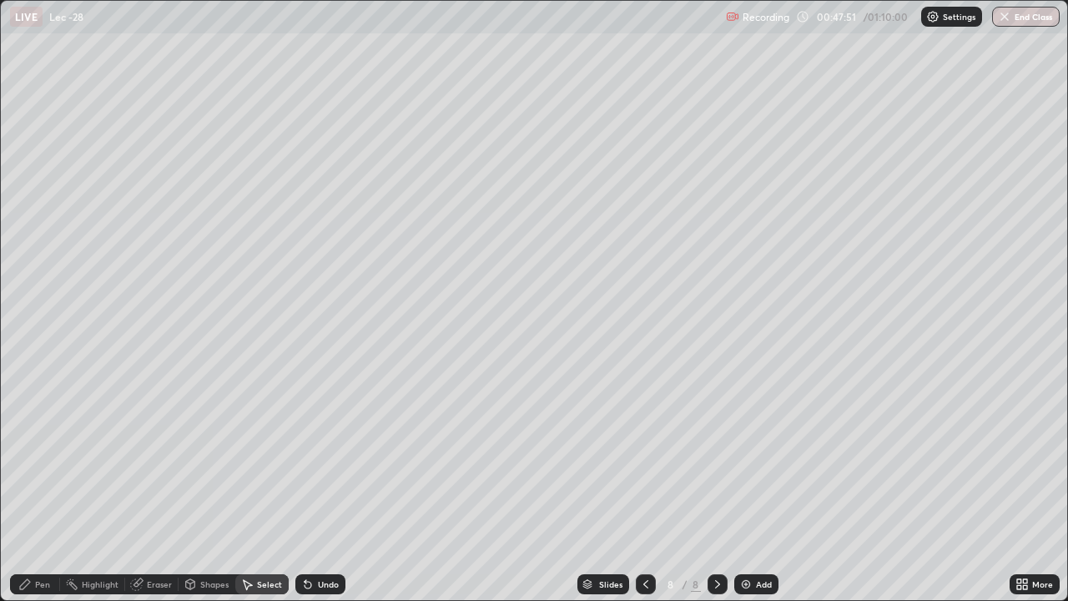
click at [163, 487] on div "Eraser" at bounding box center [159, 584] width 25 height 8
click at [56, 487] on div "Pen" at bounding box center [35, 584] width 50 height 20
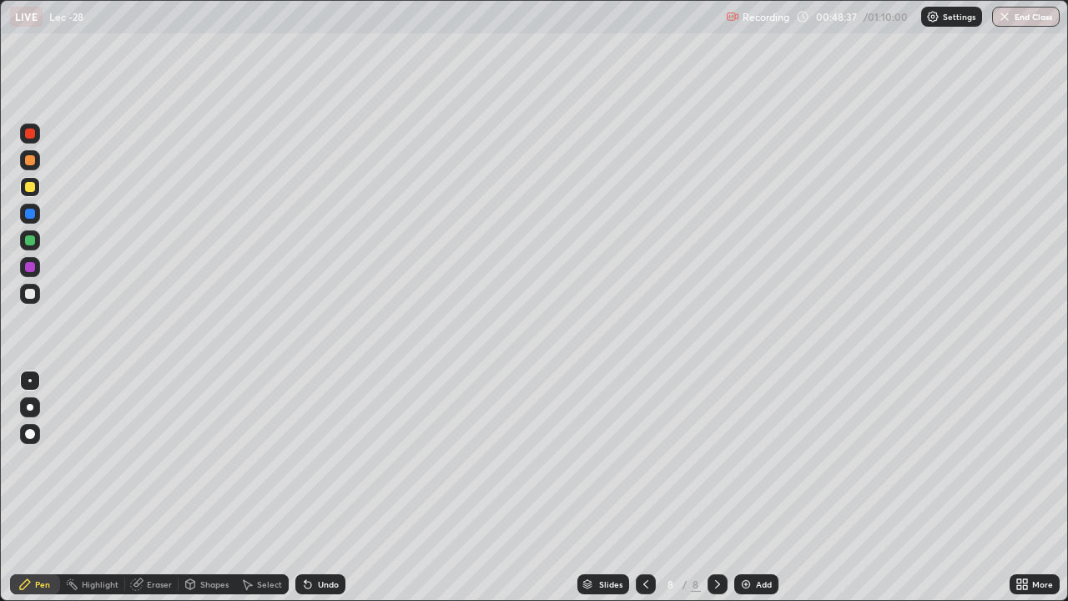
click at [1019, 487] on icon at bounding box center [1019, 587] width 4 height 4
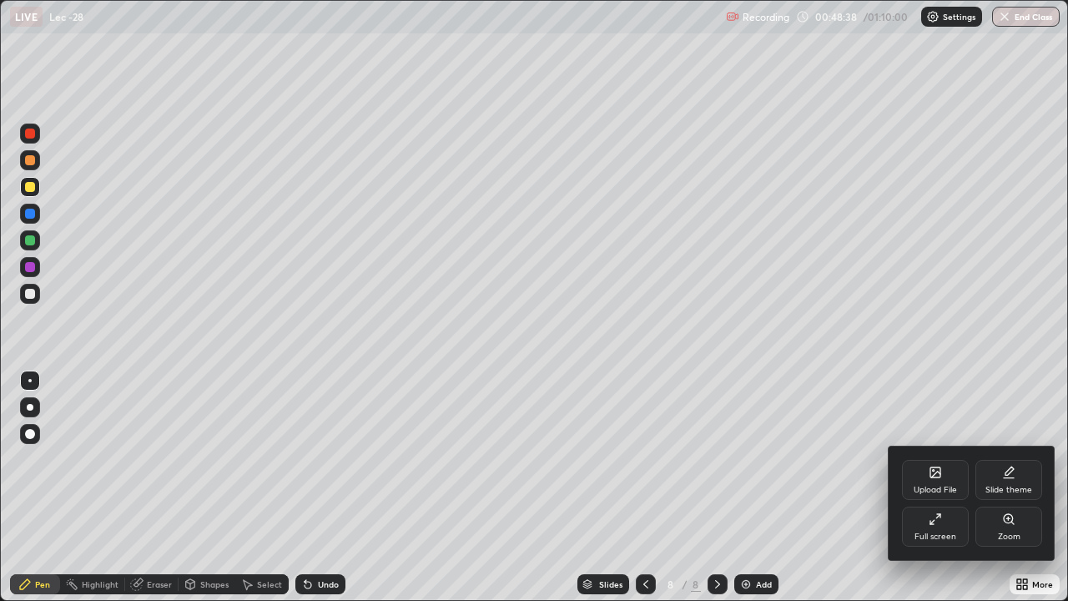
click at [929, 487] on icon at bounding box center [935, 518] width 13 height 13
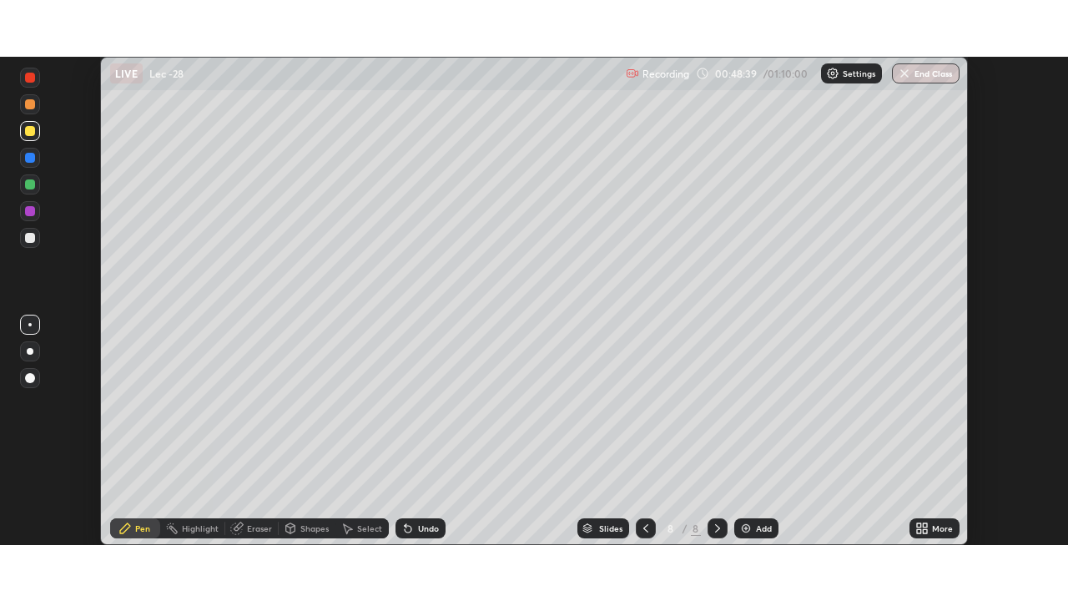
scroll to position [82943, 82363]
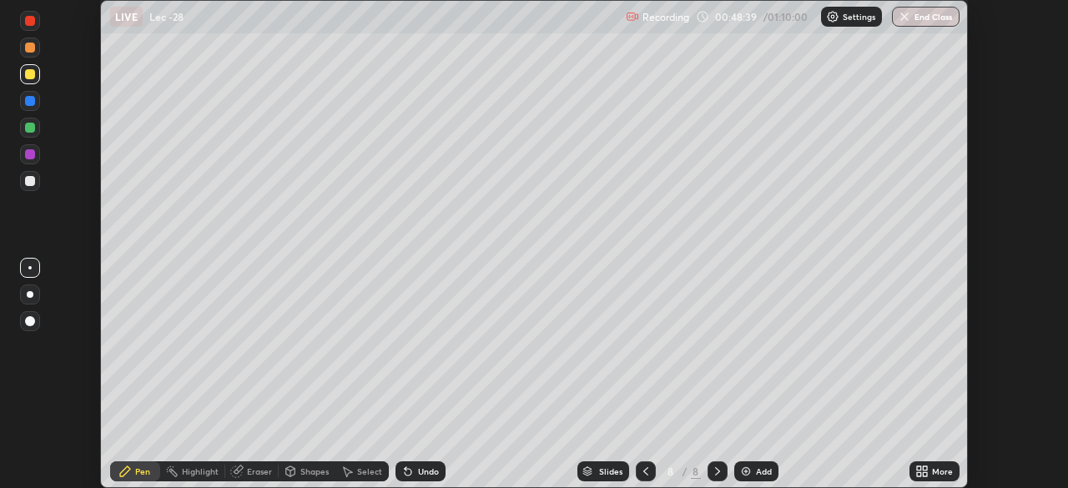
click at [926, 473] on icon at bounding box center [925, 474] width 4 height 4
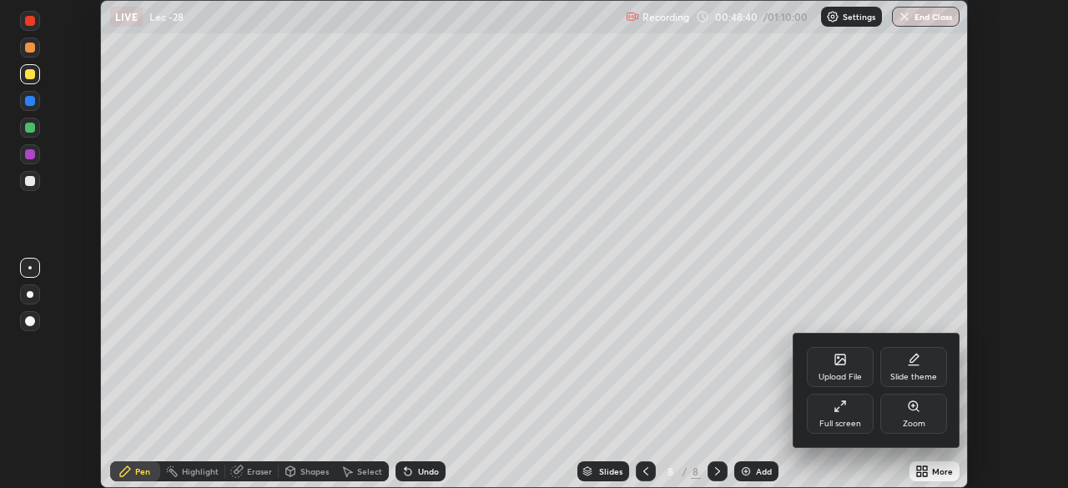
click at [838, 413] on div "Full screen" at bounding box center [840, 414] width 67 height 40
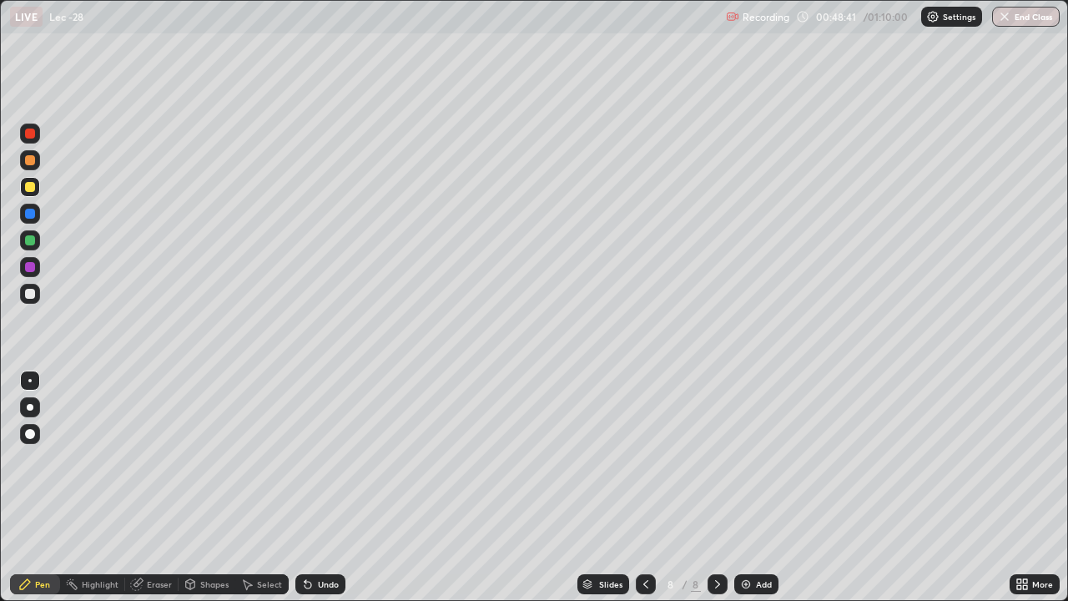
scroll to position [601, 1068]
click at [36, 297] on div at bounding box center [30, 294] width 20 height 20
click at [28, 187] on div at bounding box center [30, 187] width 10 height 10
click at [38, 301] on div at bounding box center [30, 294] width 20 height 20
click at [1033, 18] on button "End Class" at bounding box center [1026, 17] width 68 height 20
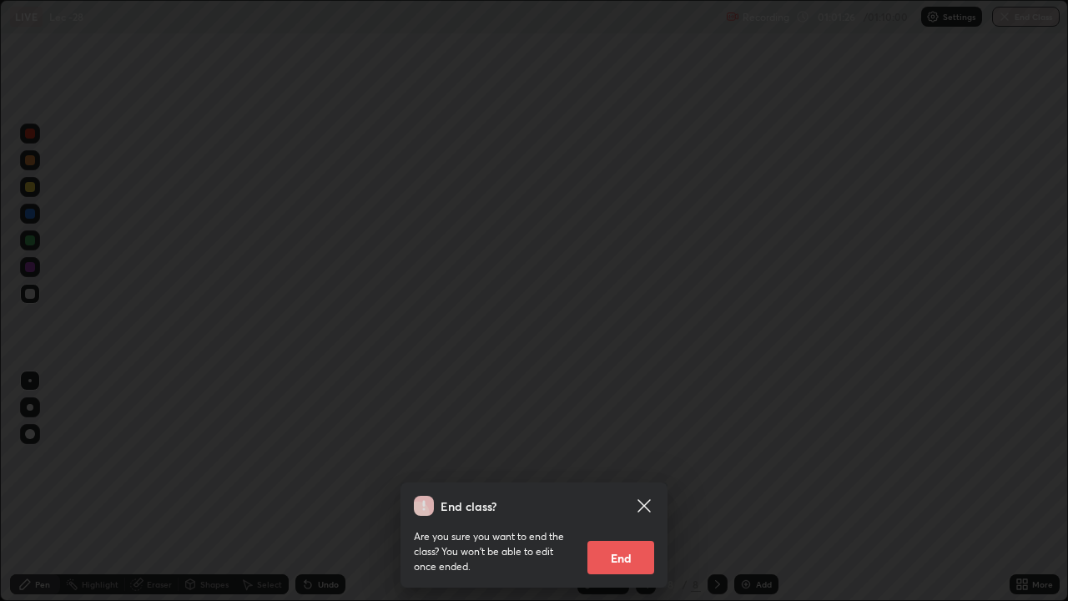
click at [651, 487] on button "End" at bounding box center [620, 557] width 67 height 33
